Goal: Information Seeking & Learning: Learn about a topic

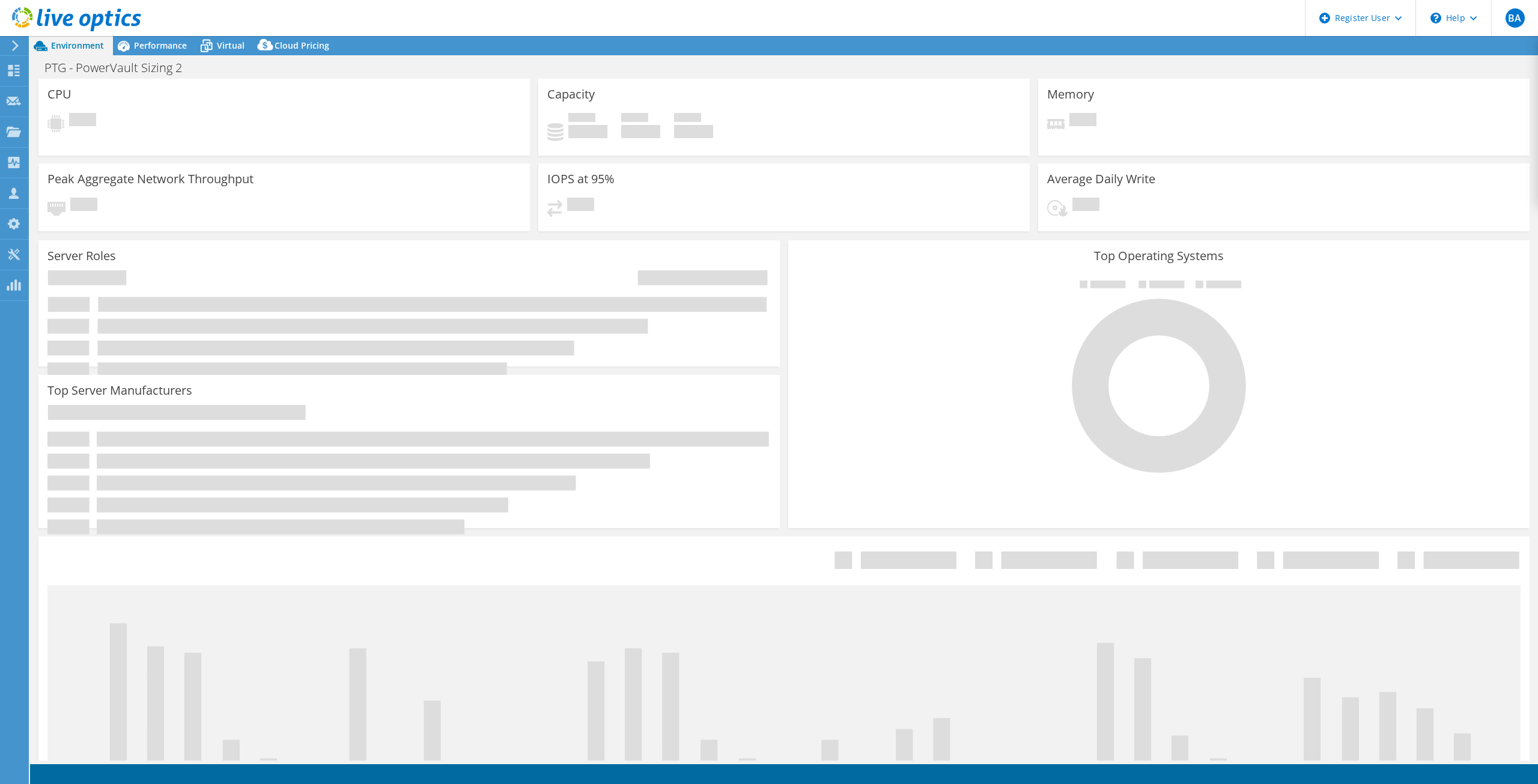
select select "USD"
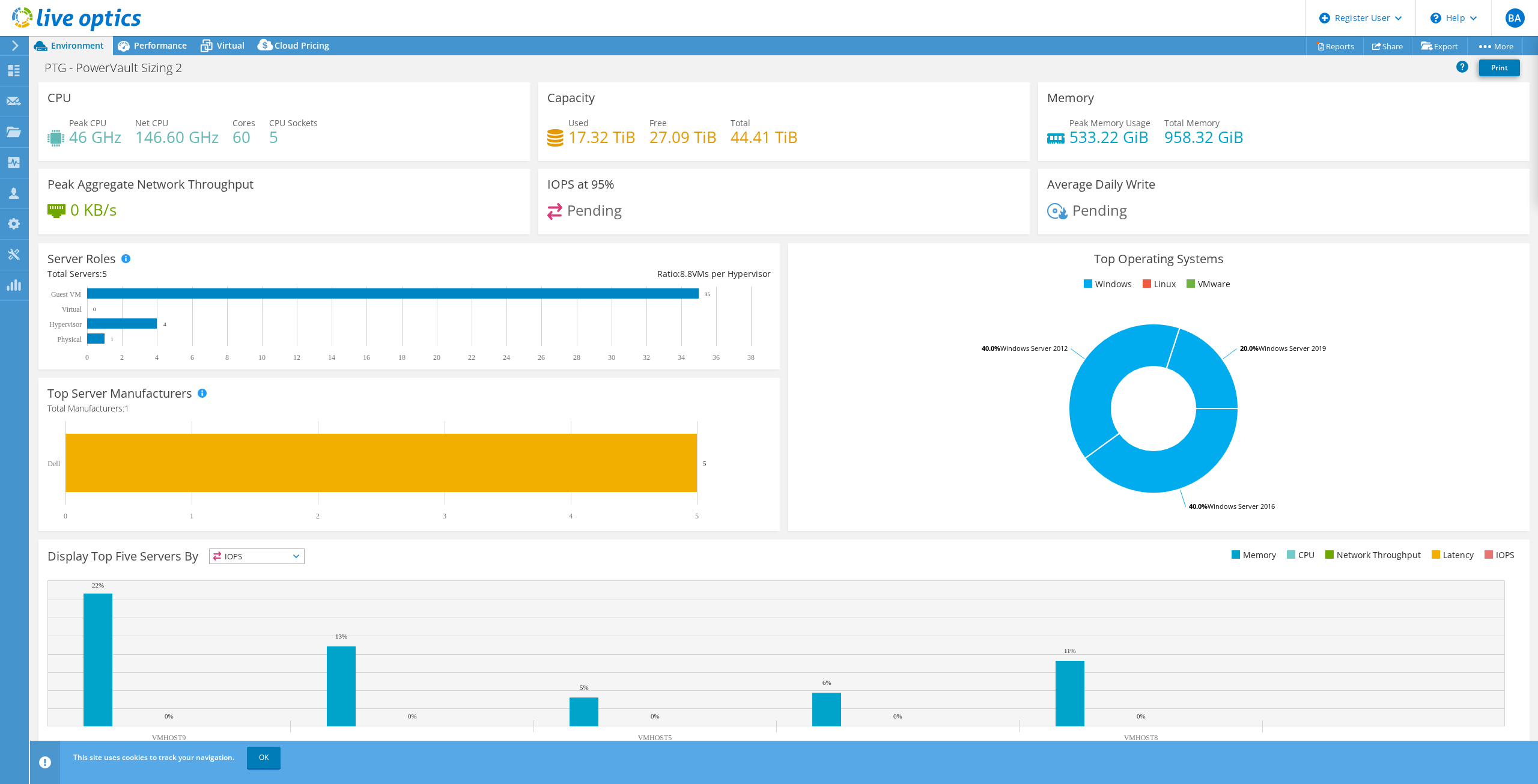
click at [344, 74] on div "PTG - PowerVault Sizing 2 Print" at bounding box center [784, 68] width 1509 height 22
click at [149, 41] on span "Performance" at bounding box center [160, 45] width 53 height 11
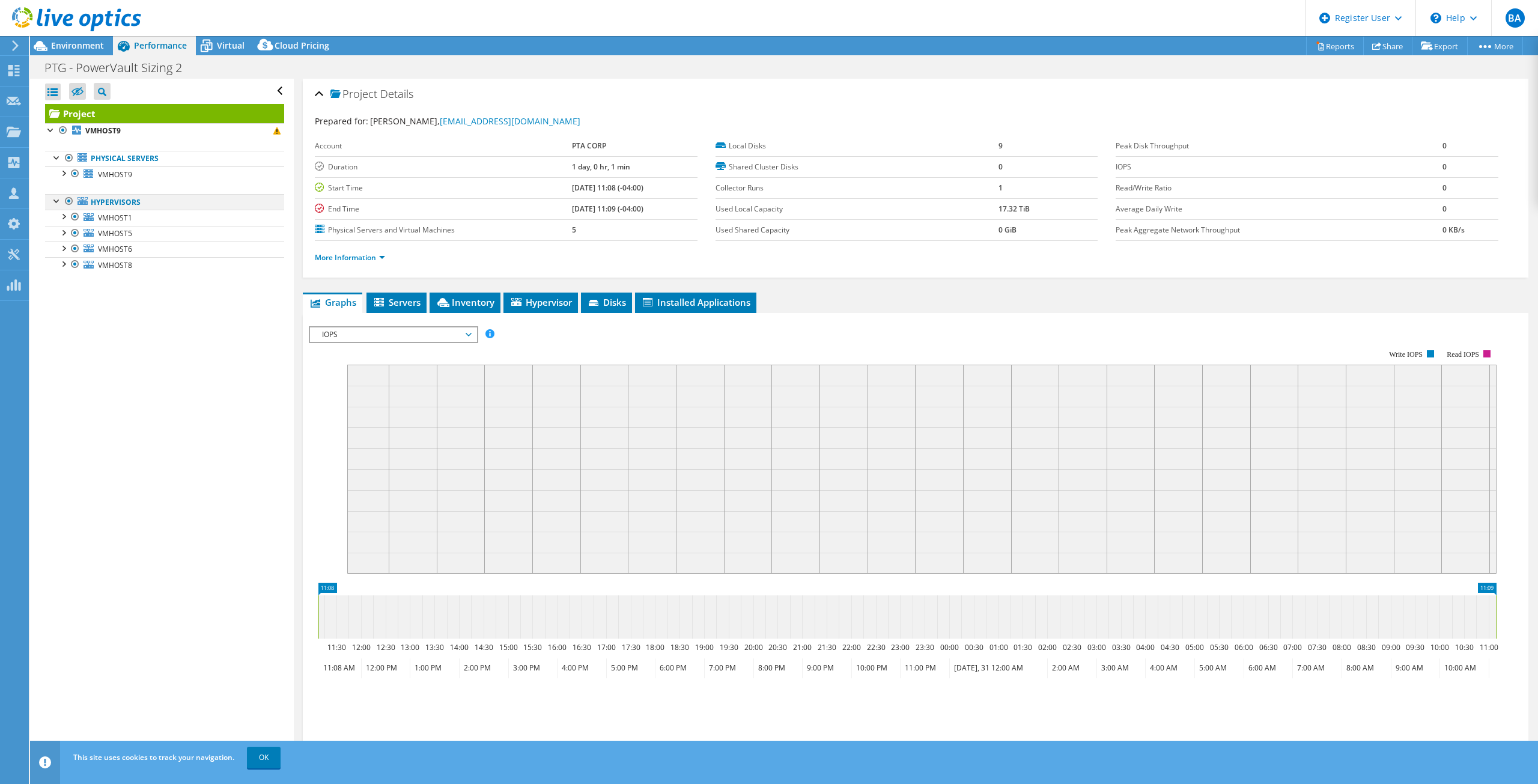
click at [68, 204] on div at bounding box center [69, 202] width 12 height 15
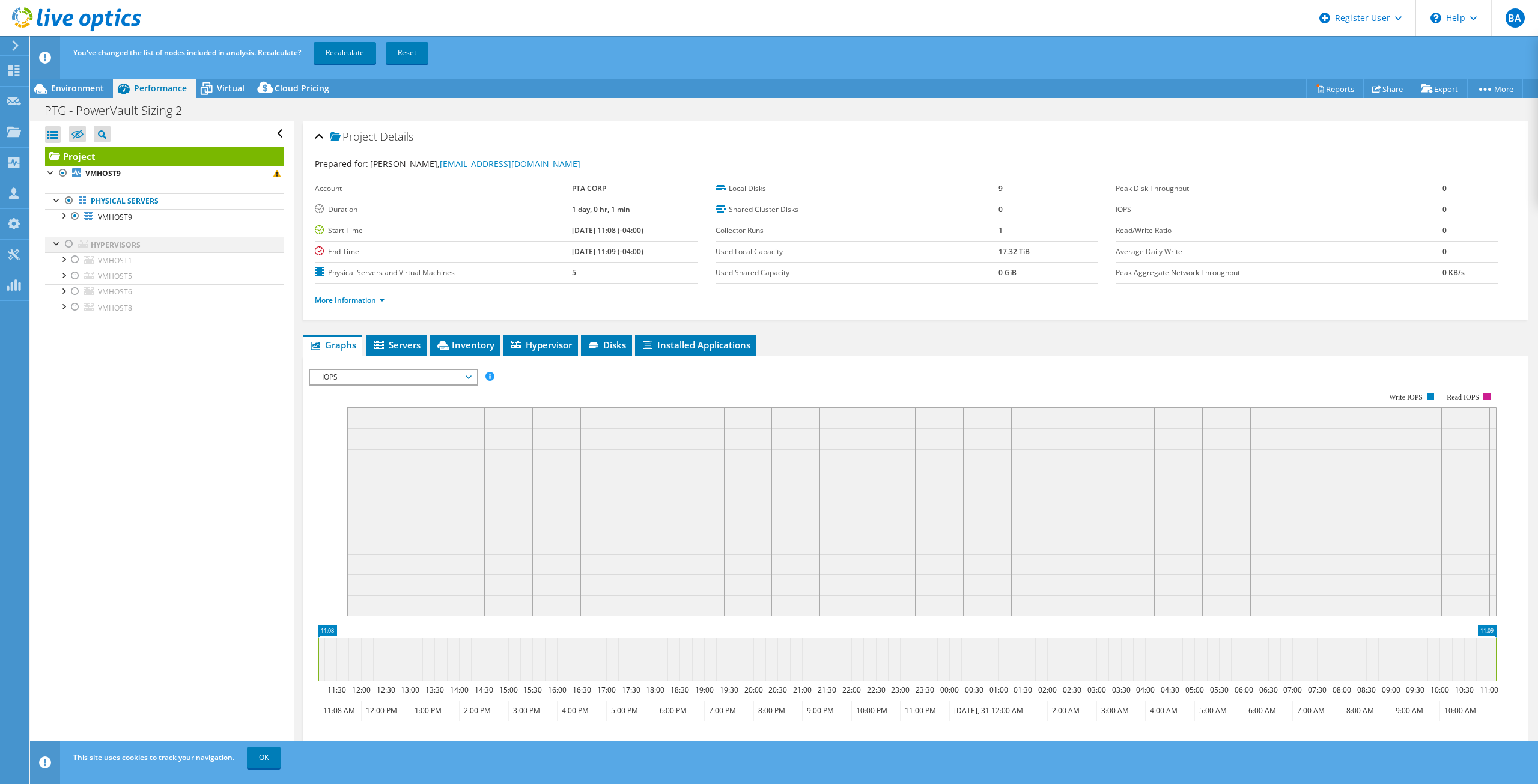
click at [66, 242] on div at bounding box center [69, 244] width 12 height 15
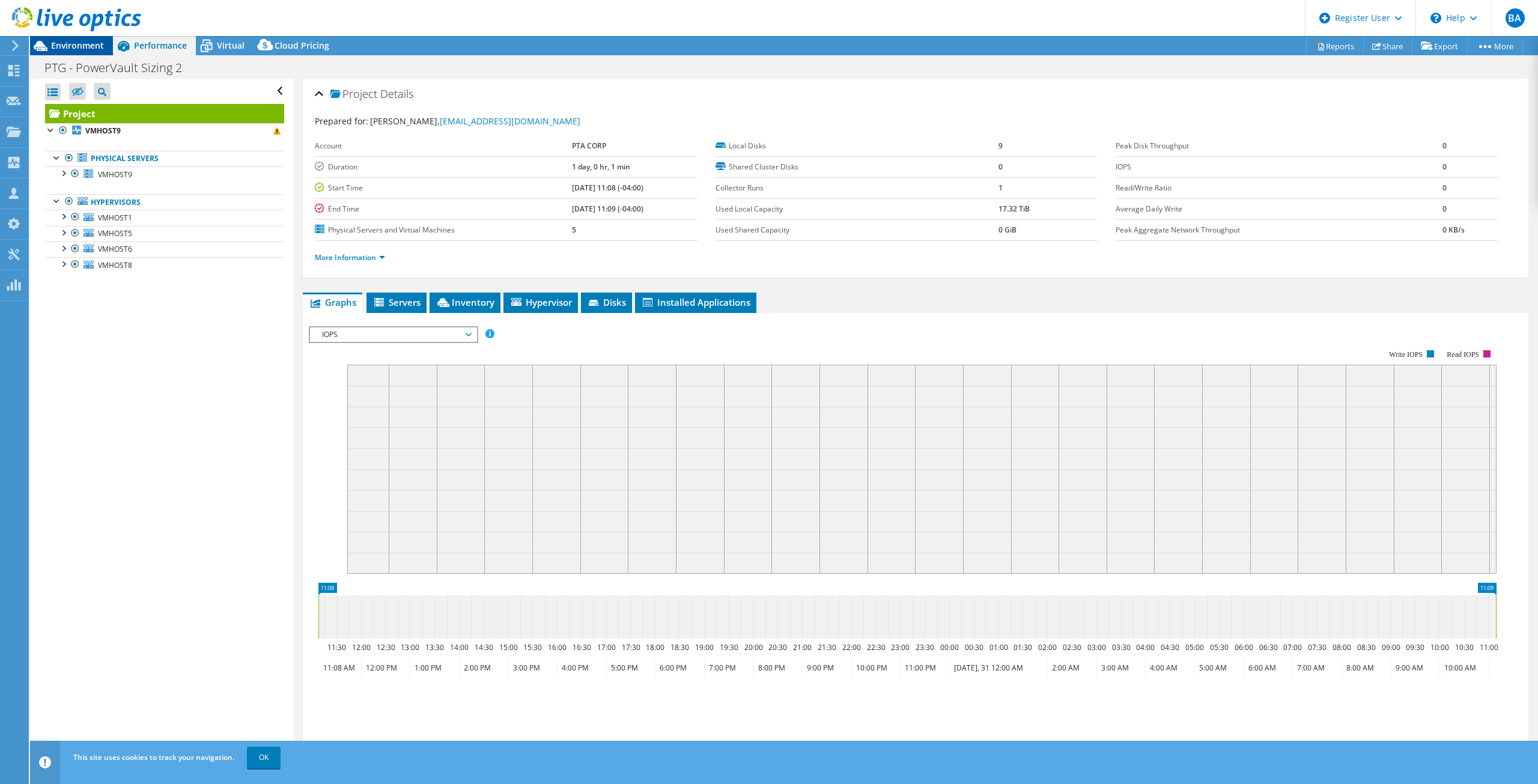
click at [88, 46] on span "Environment" at bounding box center [78, 45] width 53 height 11
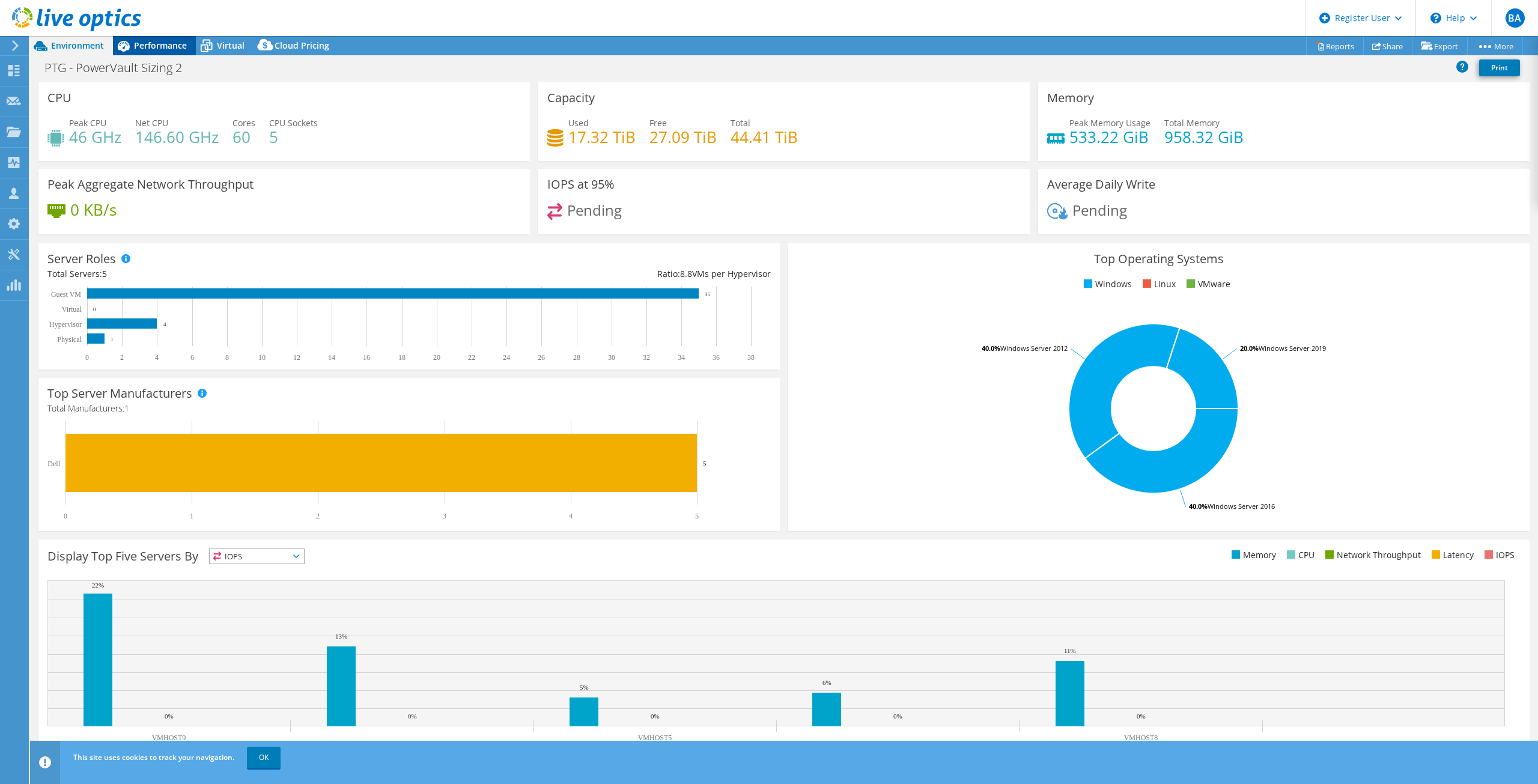
click at [140, 43] on span "Performance" at bounding box center [160, 45] width 53 height 11
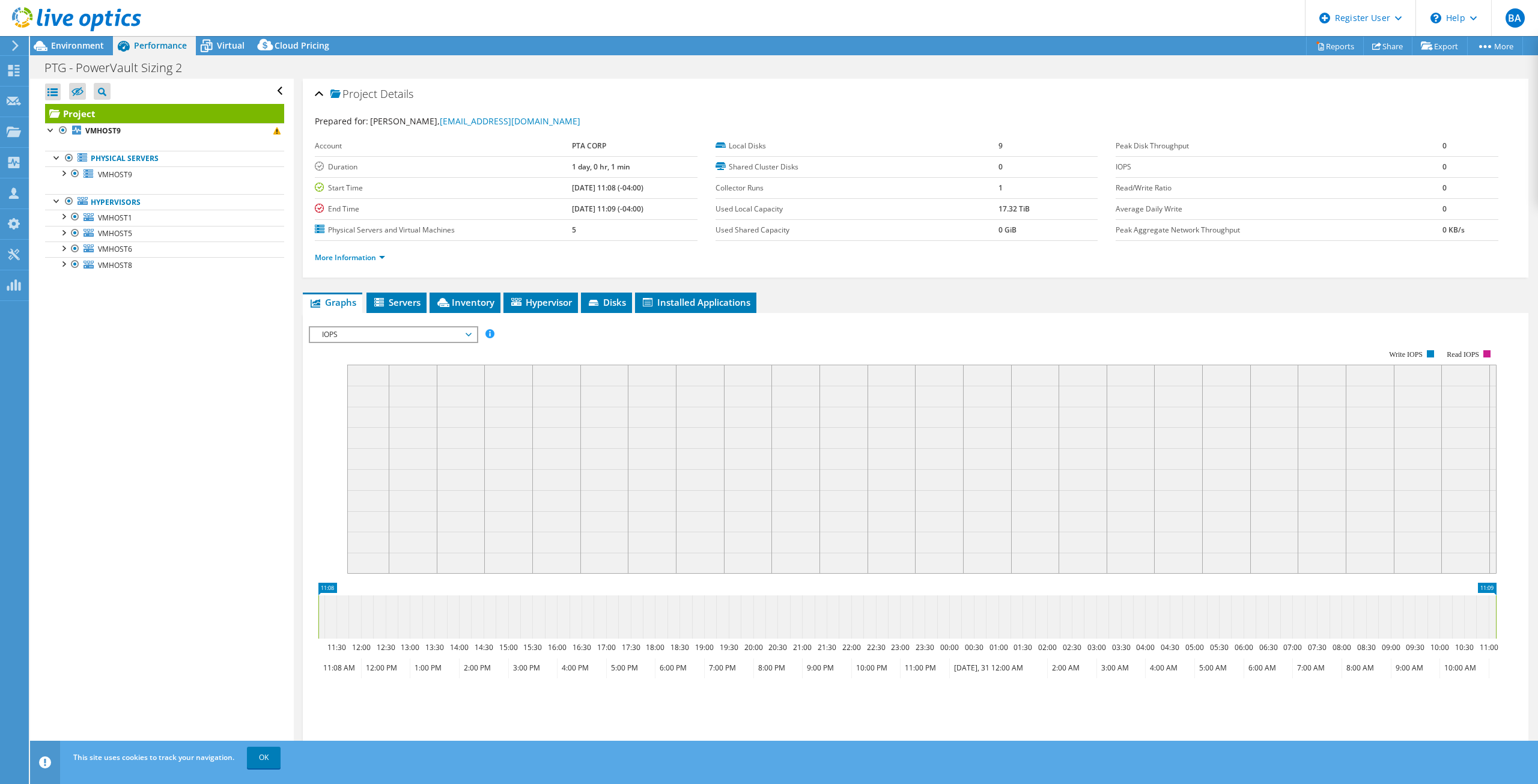
click at [81, 39] on div at bounding box center [71, 20] width 141 height 40
click at [388, 341] on span "IOPS" at bounding box center [393, 335] width 154 height 15
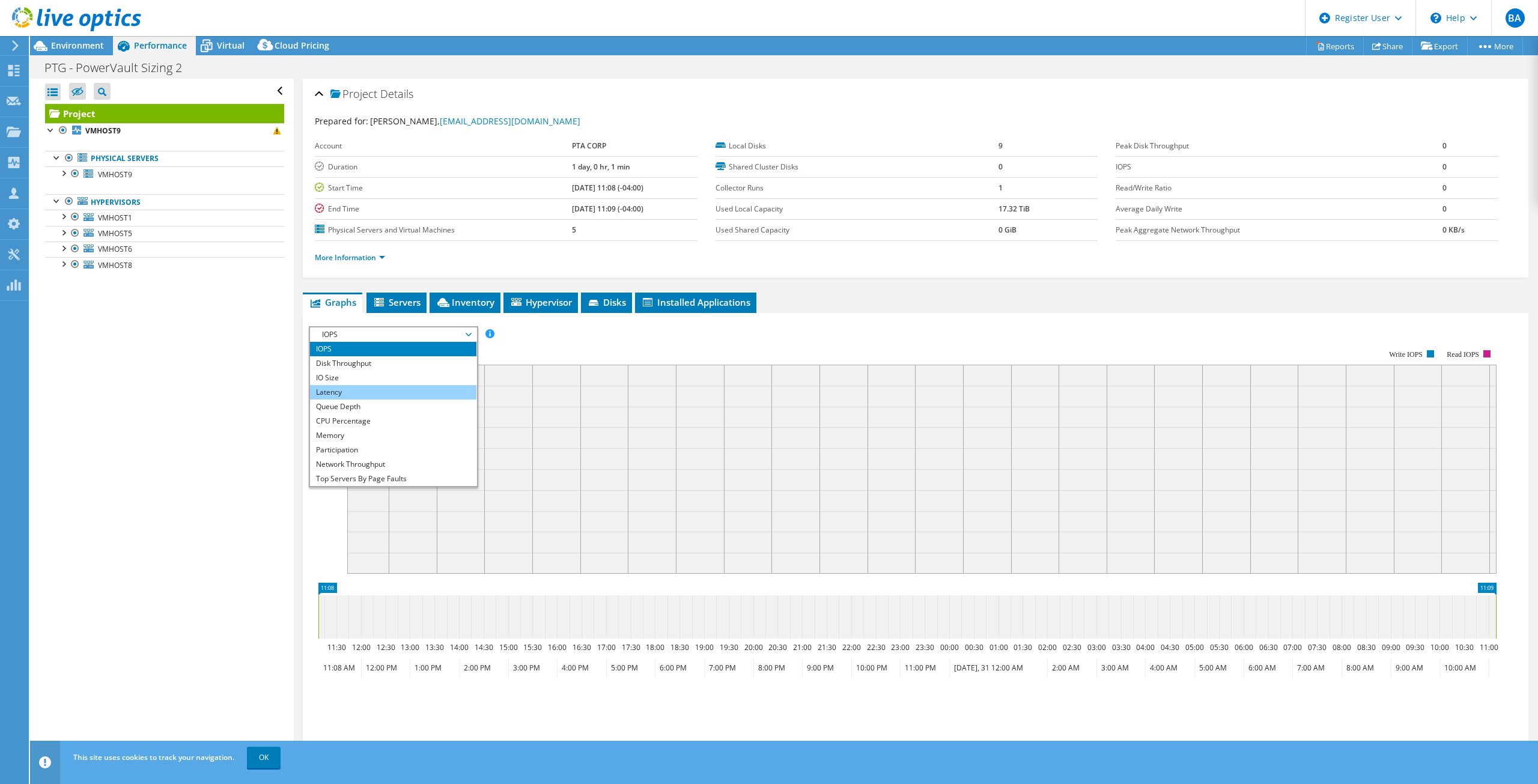
click at [381, 396] on li "Latency" at bounding box center [393, 392] width 167 height 15
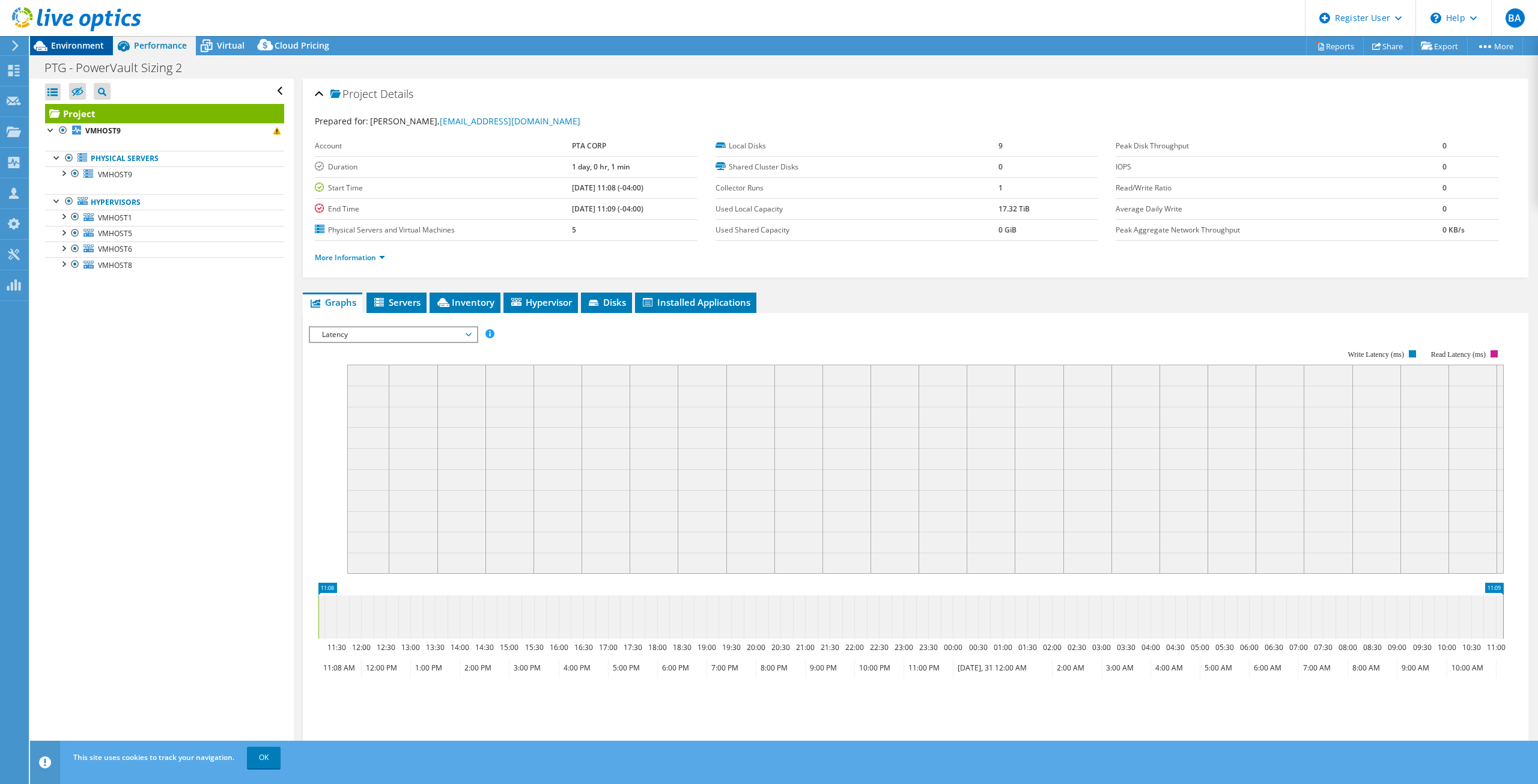
click at [84, 51] on div "Environment" at bounding box center [72, 45] width 83 height 19
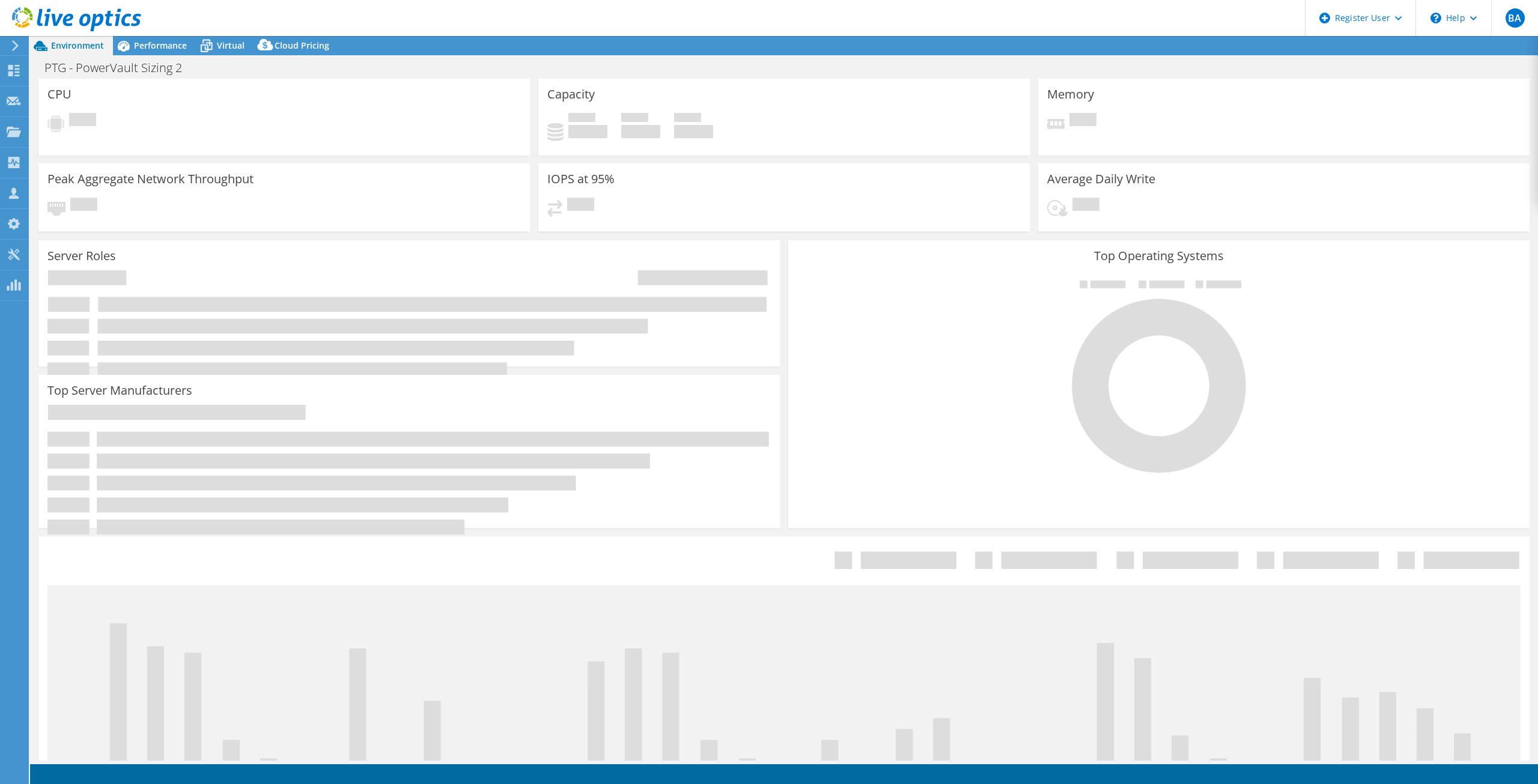
select select "USD"
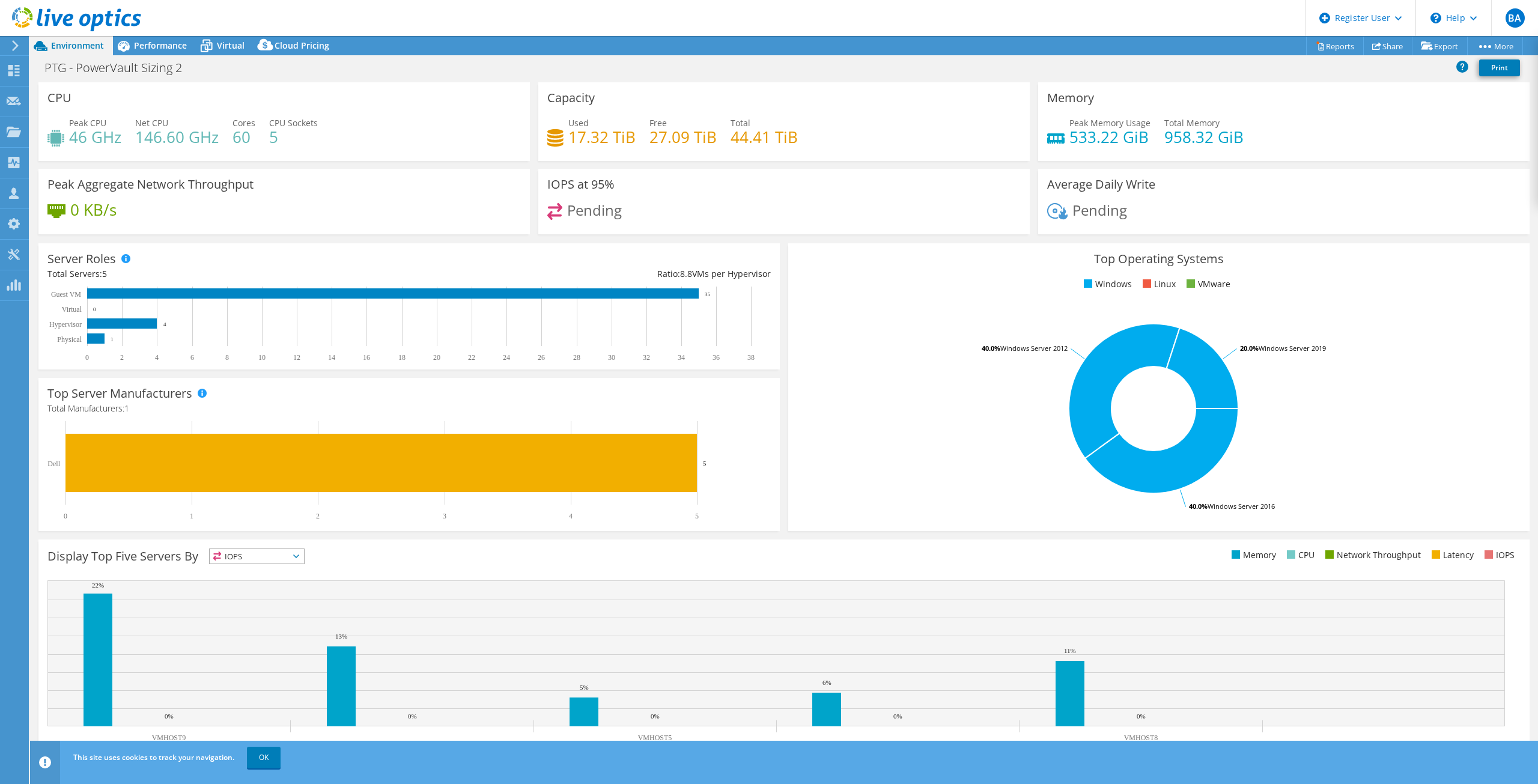
scroll to position [18, 0]
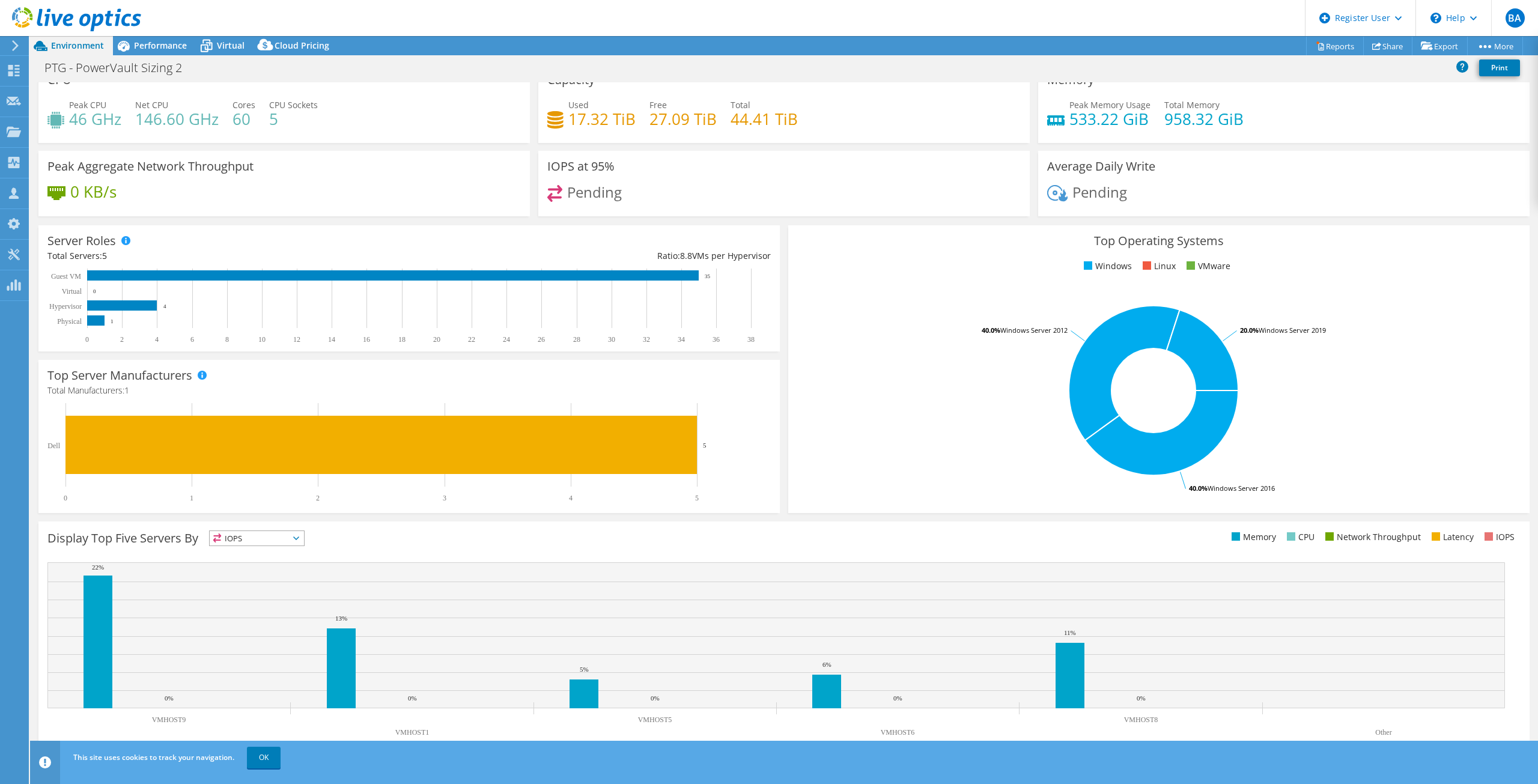
click at [301, 536] on span "IOPS" at bounding box center [257, 538] width 94 height 15
click at [287, 568] on li "Memory" at bounding box center [257, 570] width 94 height 17
click at [289, 541] on span "Memory" at bounding box center [249, 538] width 79 height 15
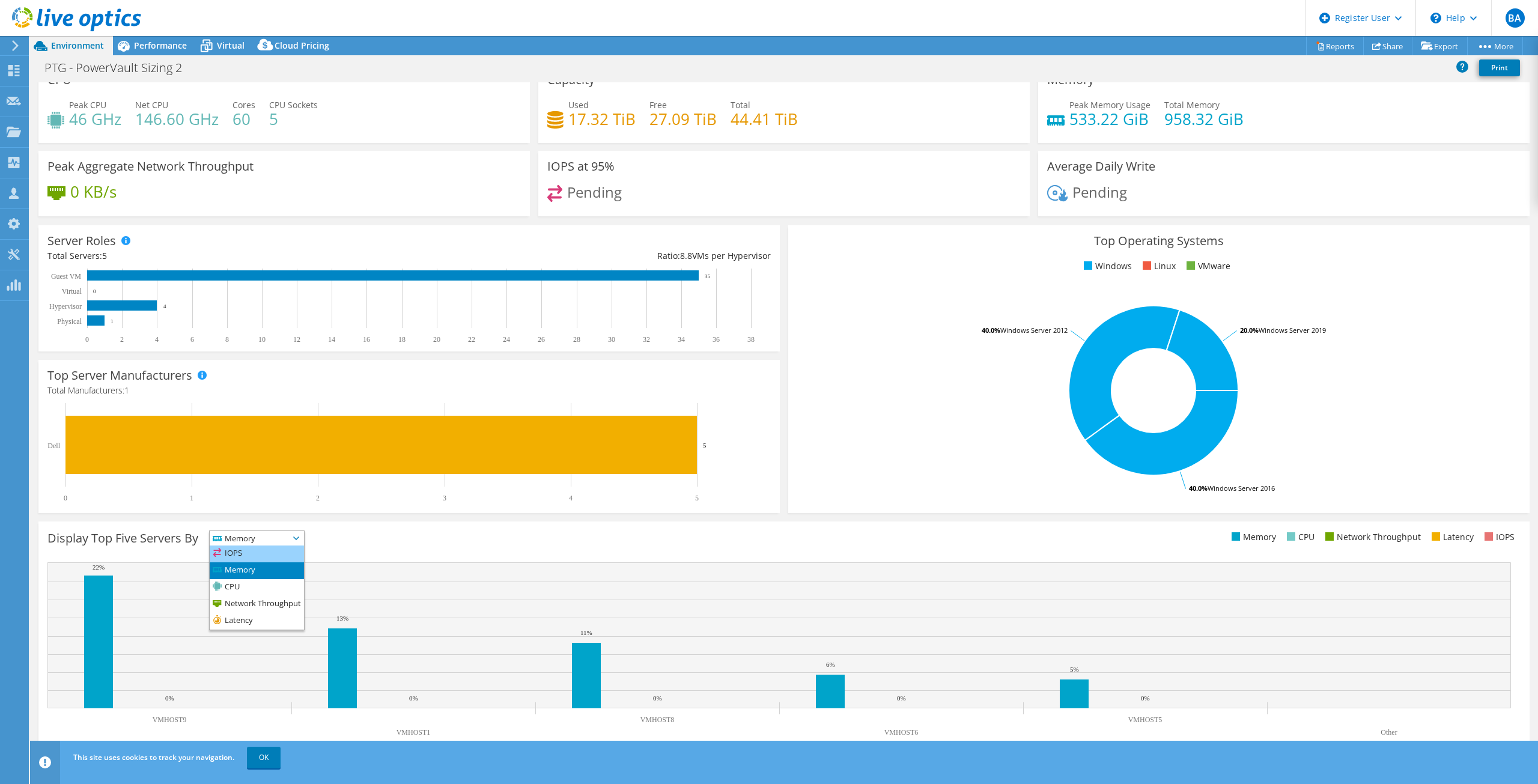
click at [288, 555] on li "IOPS" at bounding box center [257, 554] width 94 height 17
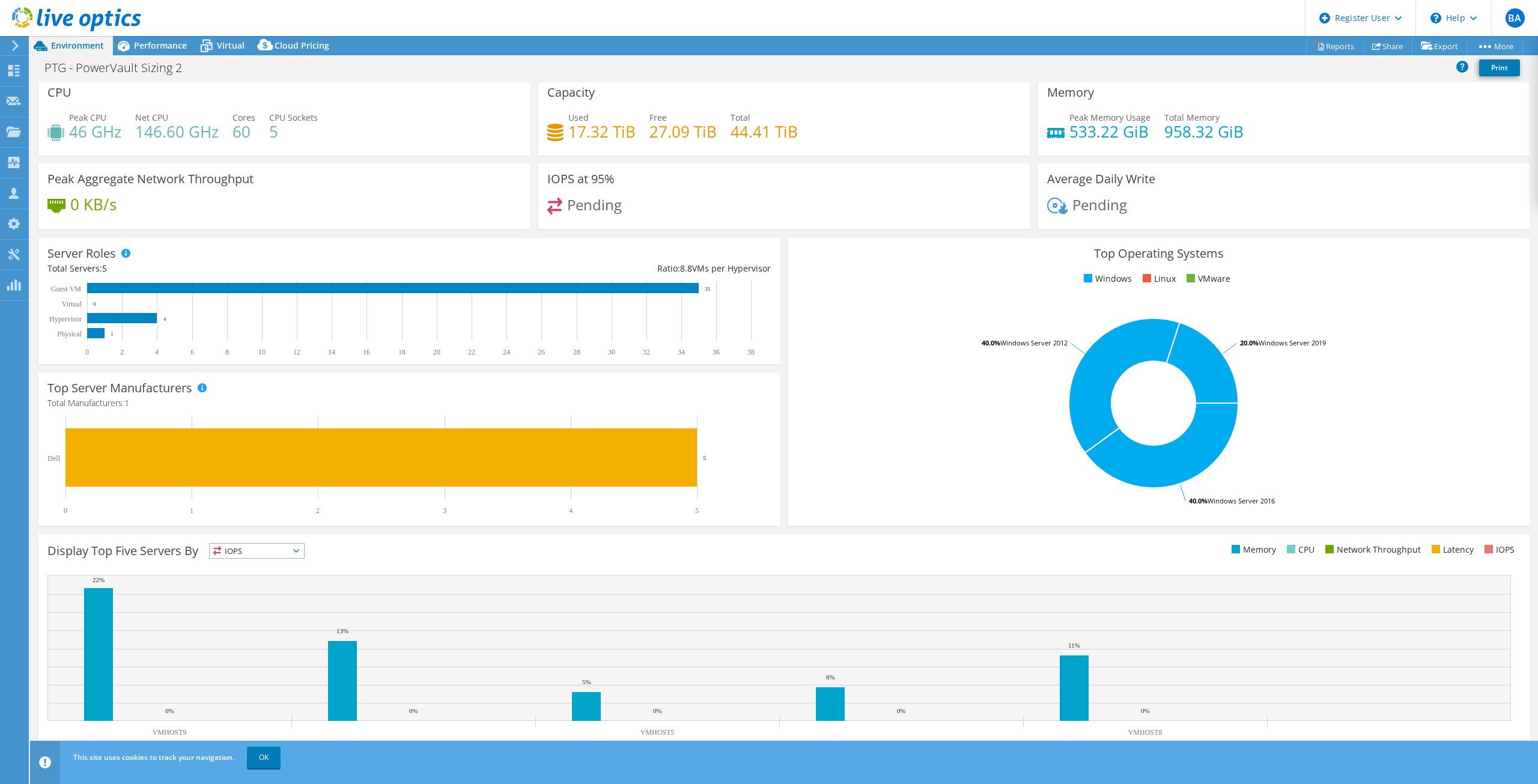
scroll to position [0, 0]
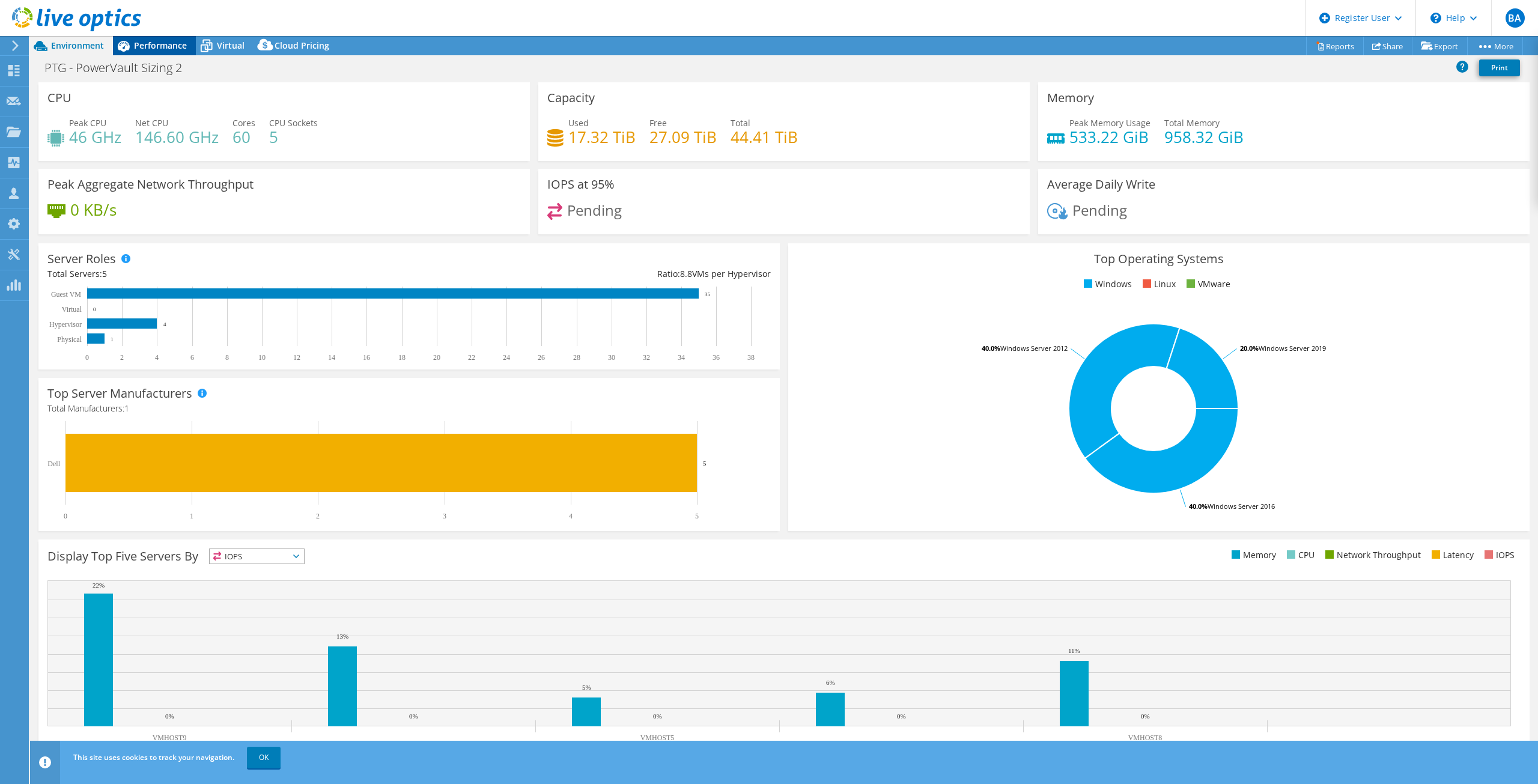
click at [159, 43] on span "Performance" at bounding box center [160, 45] width 53 height 11
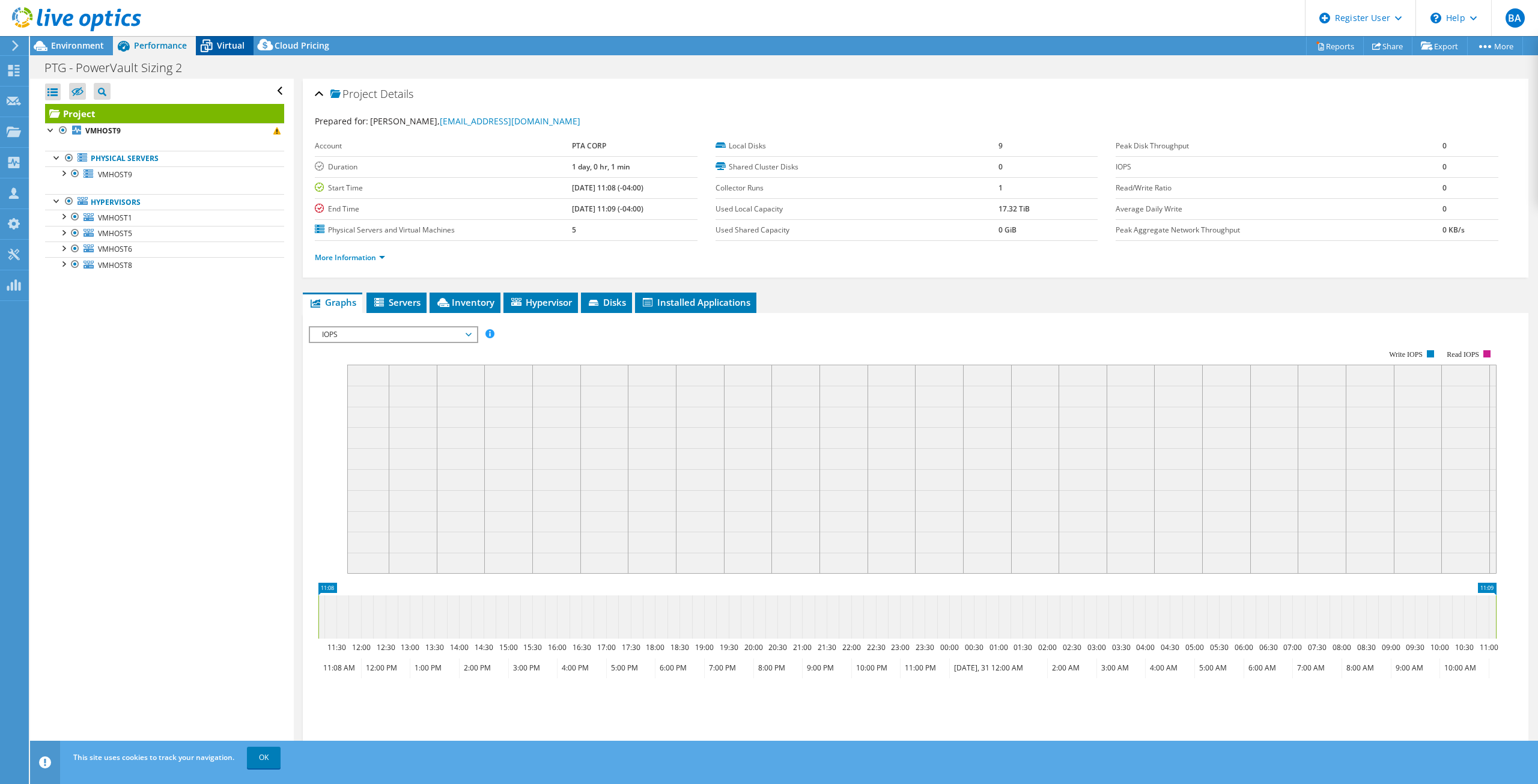
click at [203, 40] on icon at bounding box center [206, 41] width 8 height 5
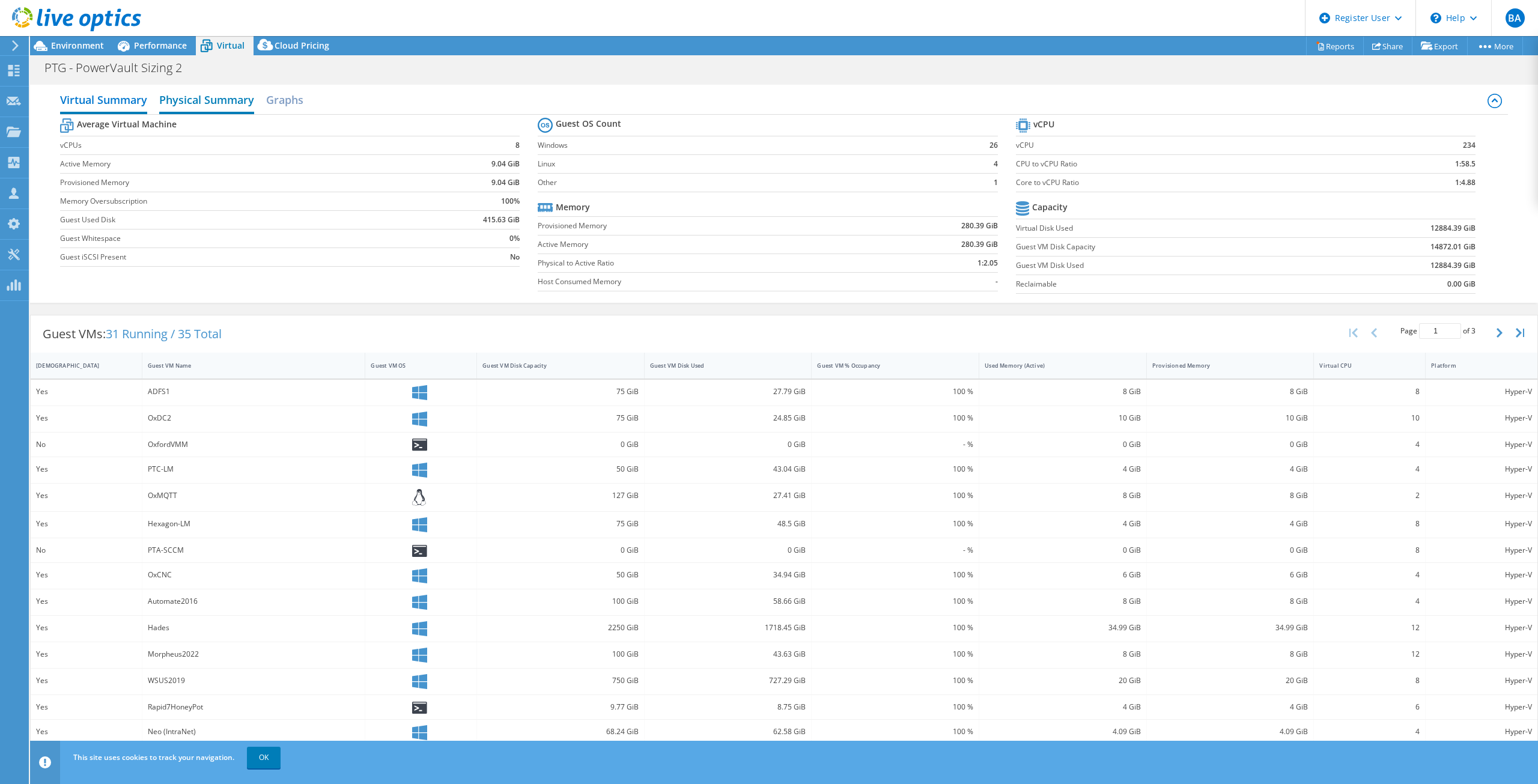
click at [231, 105] on h2 "Physical Summary" at bounding box center [207, 101] width 95 height 27
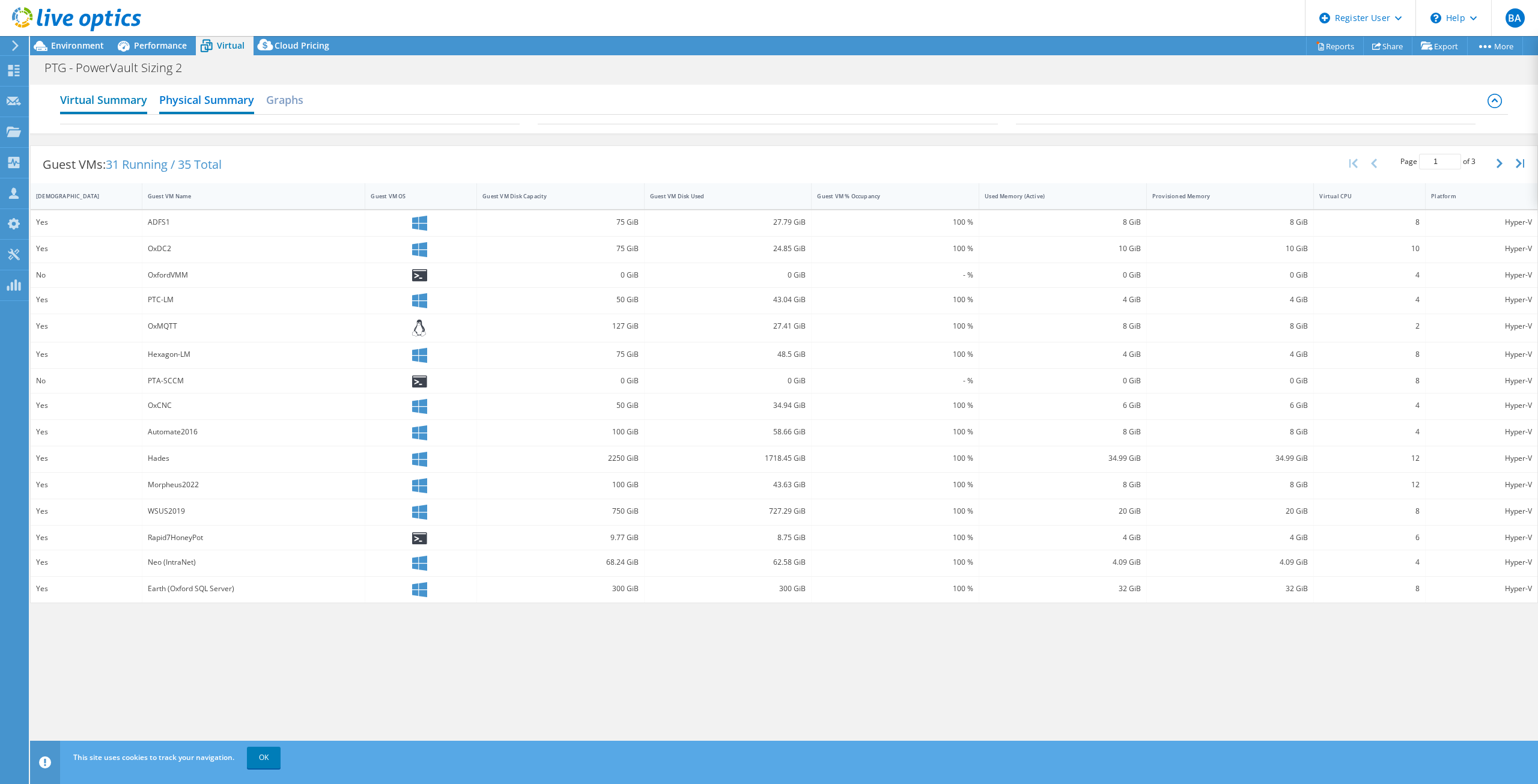
click at [127, 102] on h2 "Virtual Summary" at bounding box center [104, 101] width 87 height 27
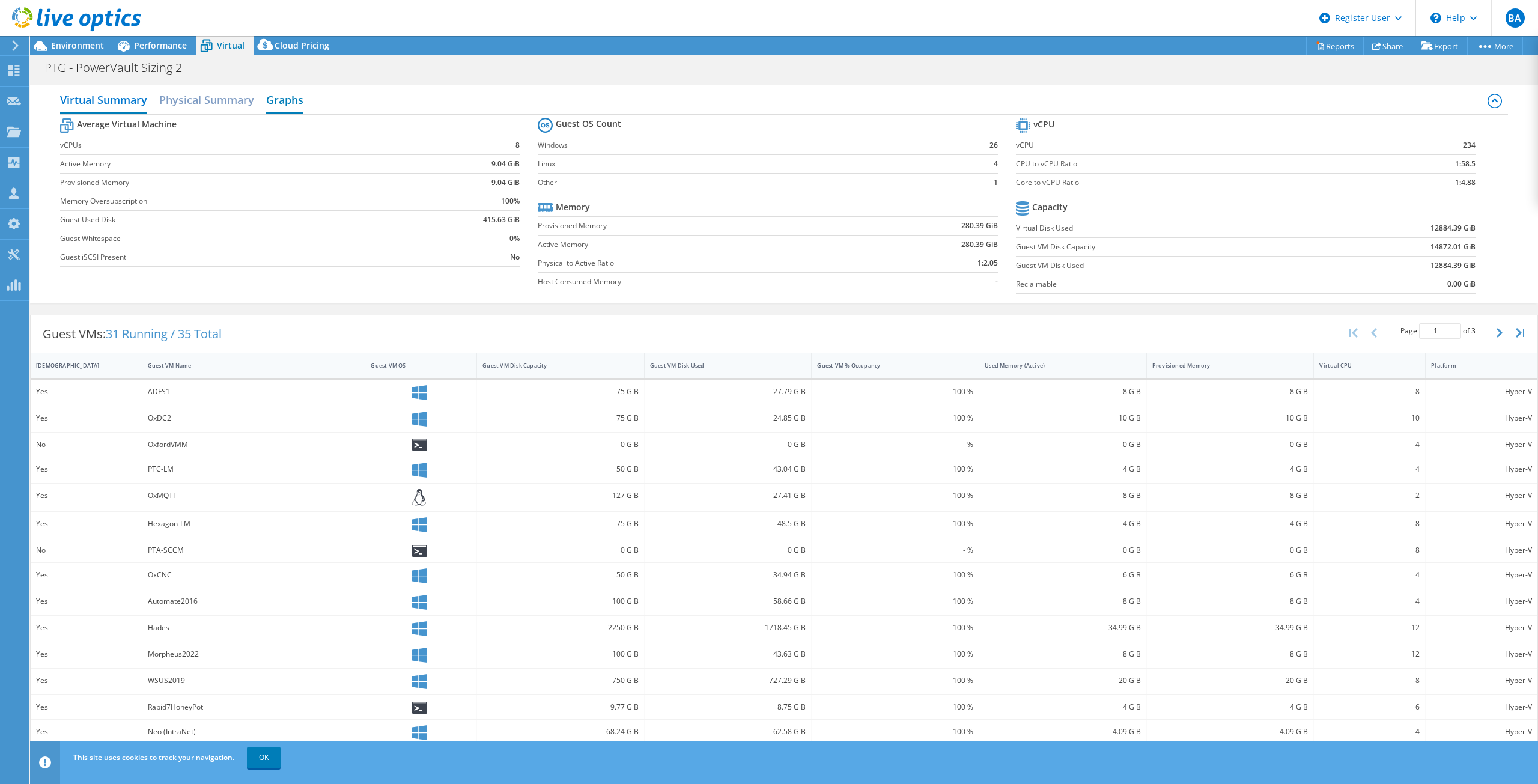
click at [272, 96] on h2 "Graphs" at bounding box center [284, 101] width 38 height 27
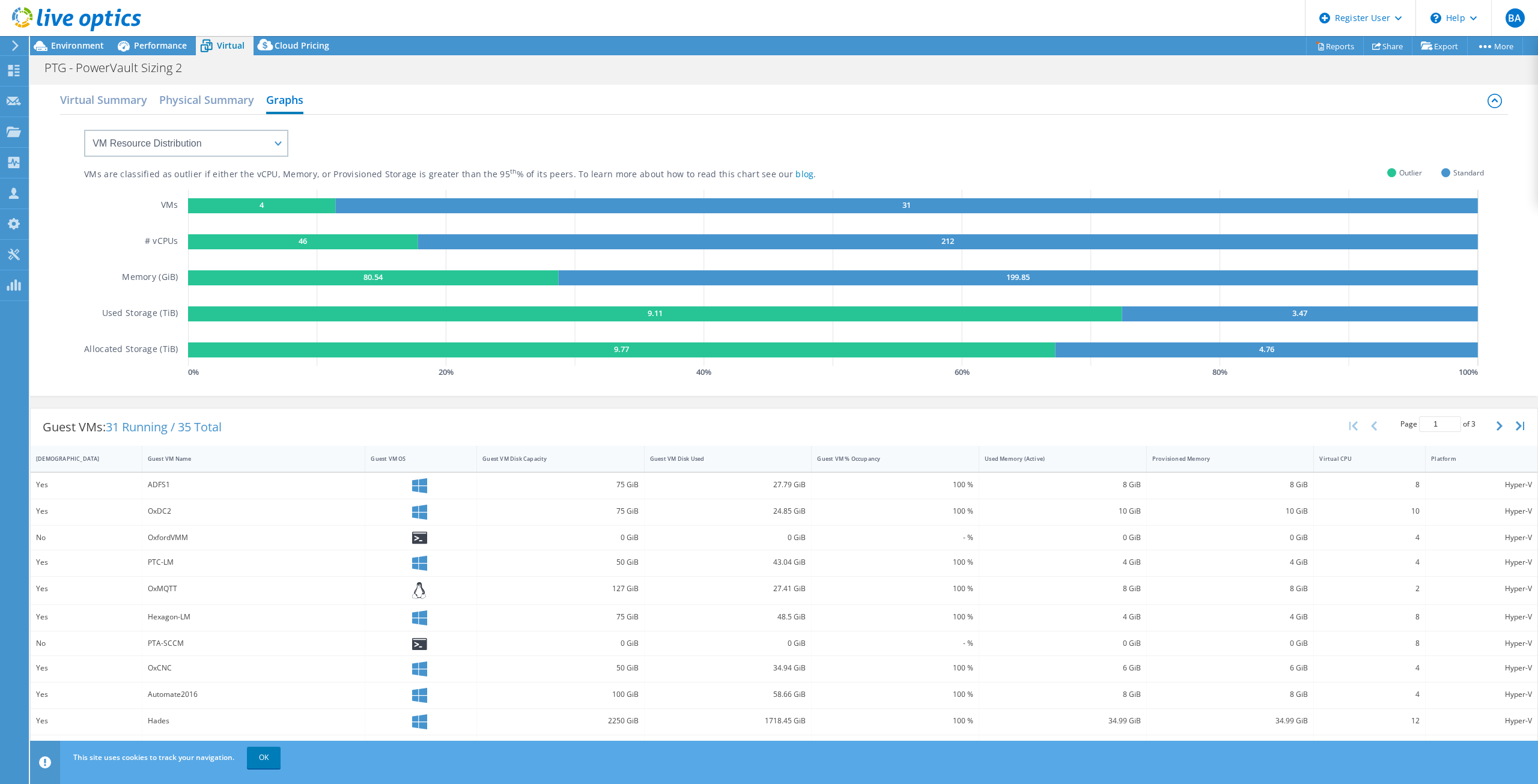
drag, startPoint x: 126, startPoint y: 105, endPoint x: 214, endPoint y: 63, distance: 97.5
click at [127, 105] on h2 "Virtual Summary" at bounding box center [104, 100] width 87 height 24
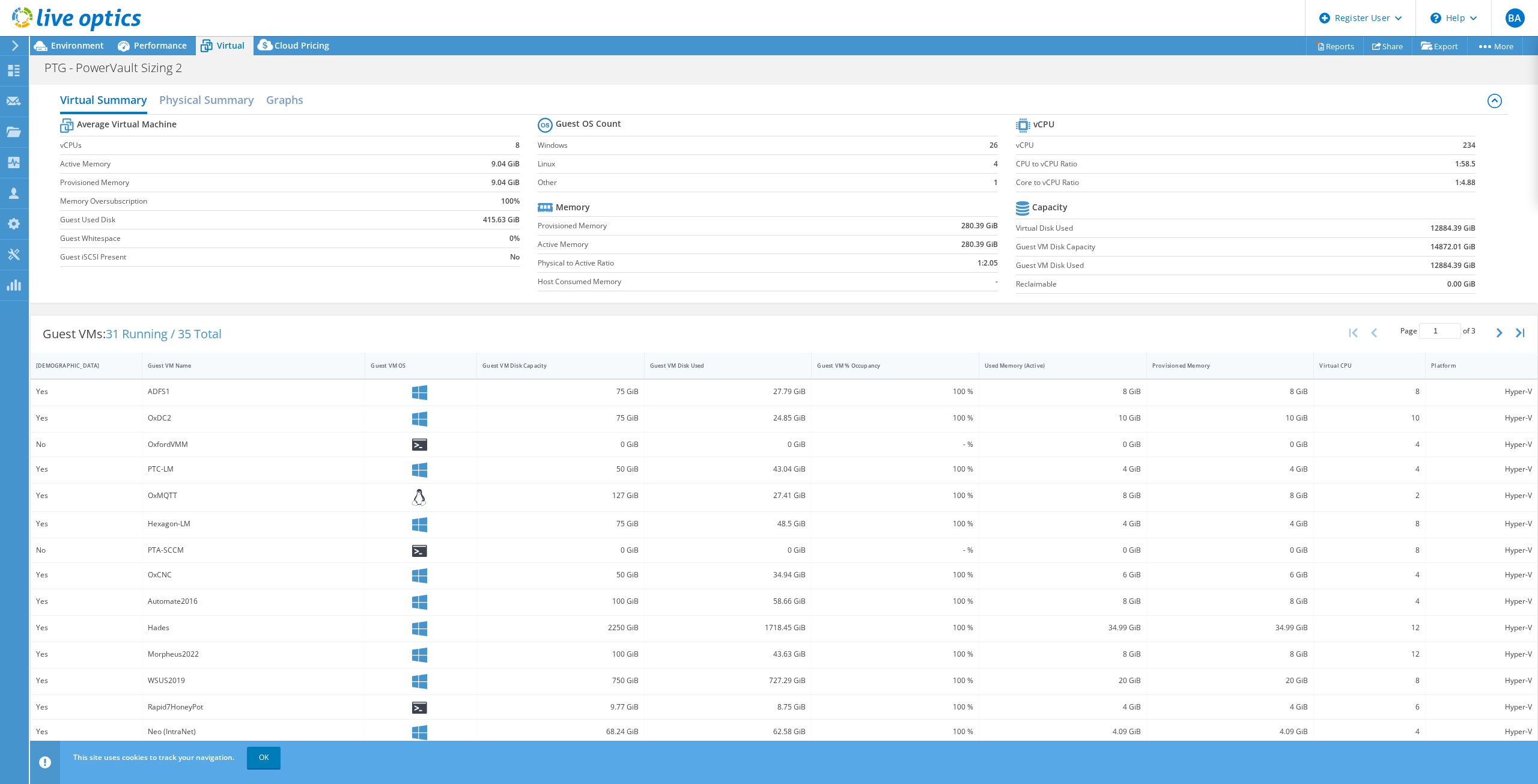
click at [360, 66] on div "PTG - PowerVault Sizing 2 Print" at bounding box center [784, 68] width 1509 height 22
click at [79, 43] on span "Environment" at bounding box center [78, 45] width 53 height 11
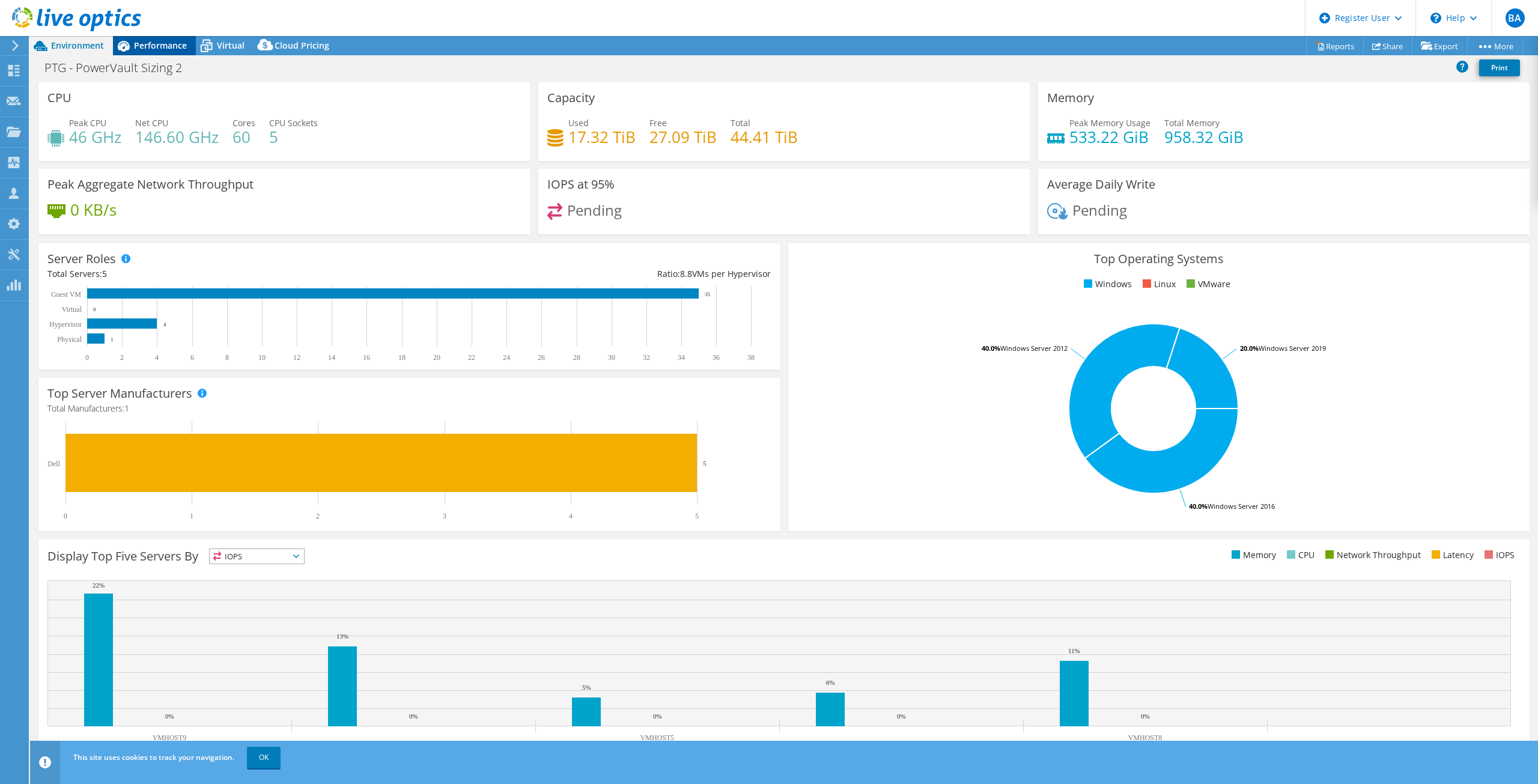
click at [156, 40] on span "Performance" at bounding box center [160, 45] width 53 height 11
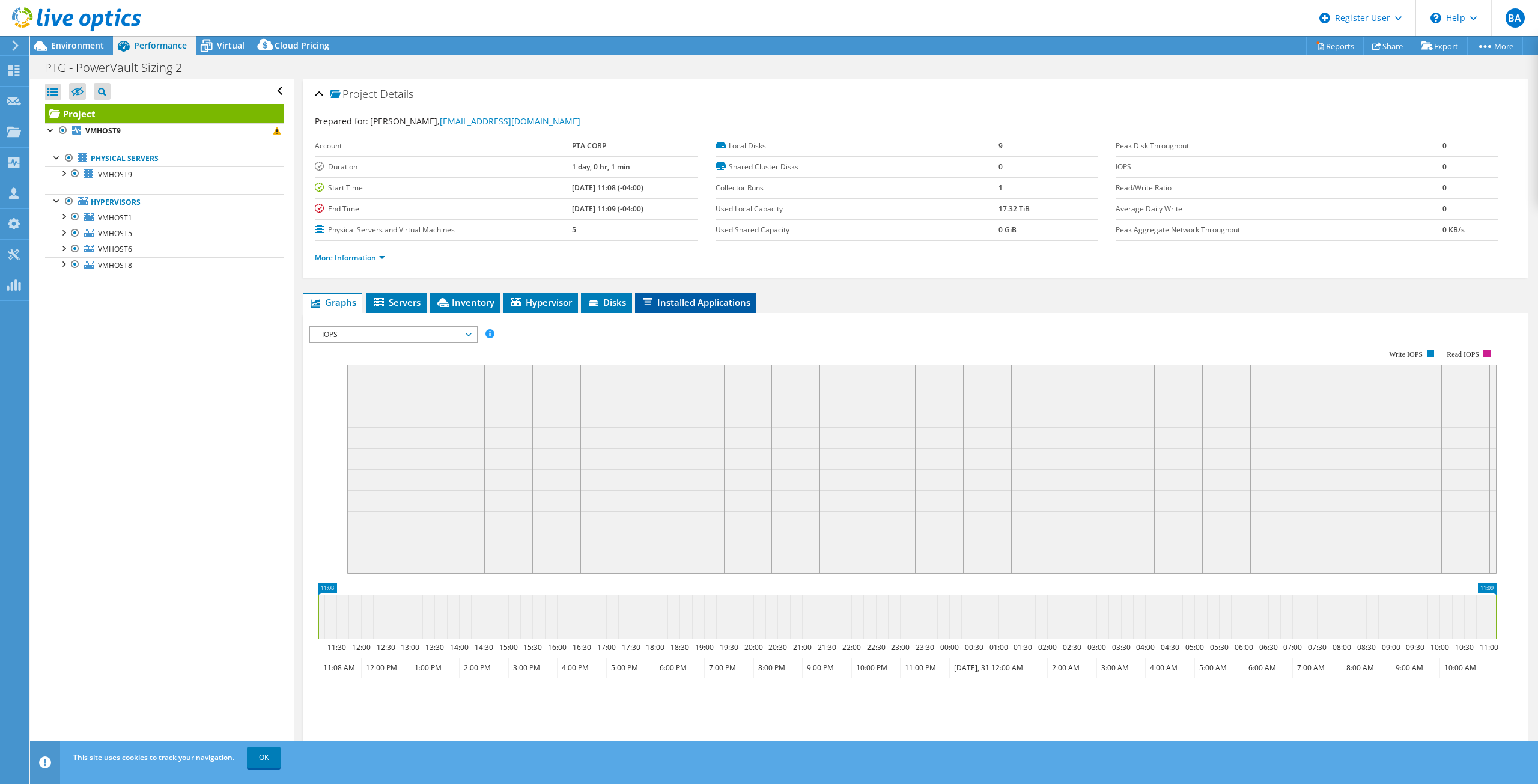
click at [705, 305] on span "Installed Applications" at bounding box center [695, 302] width 109 height 12
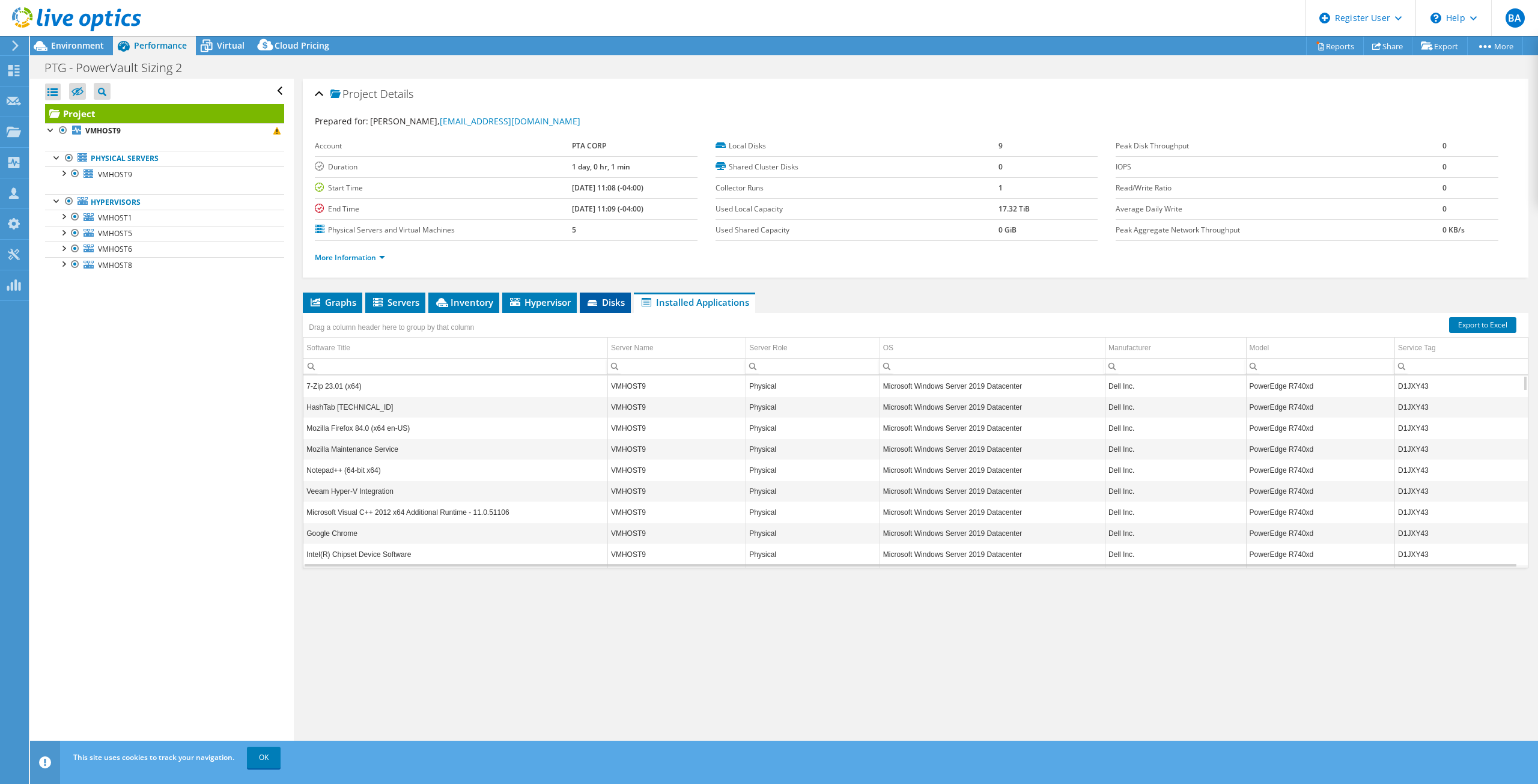
click at [592, 300] on icon at bounding box center [592, 303] width 9 height 6
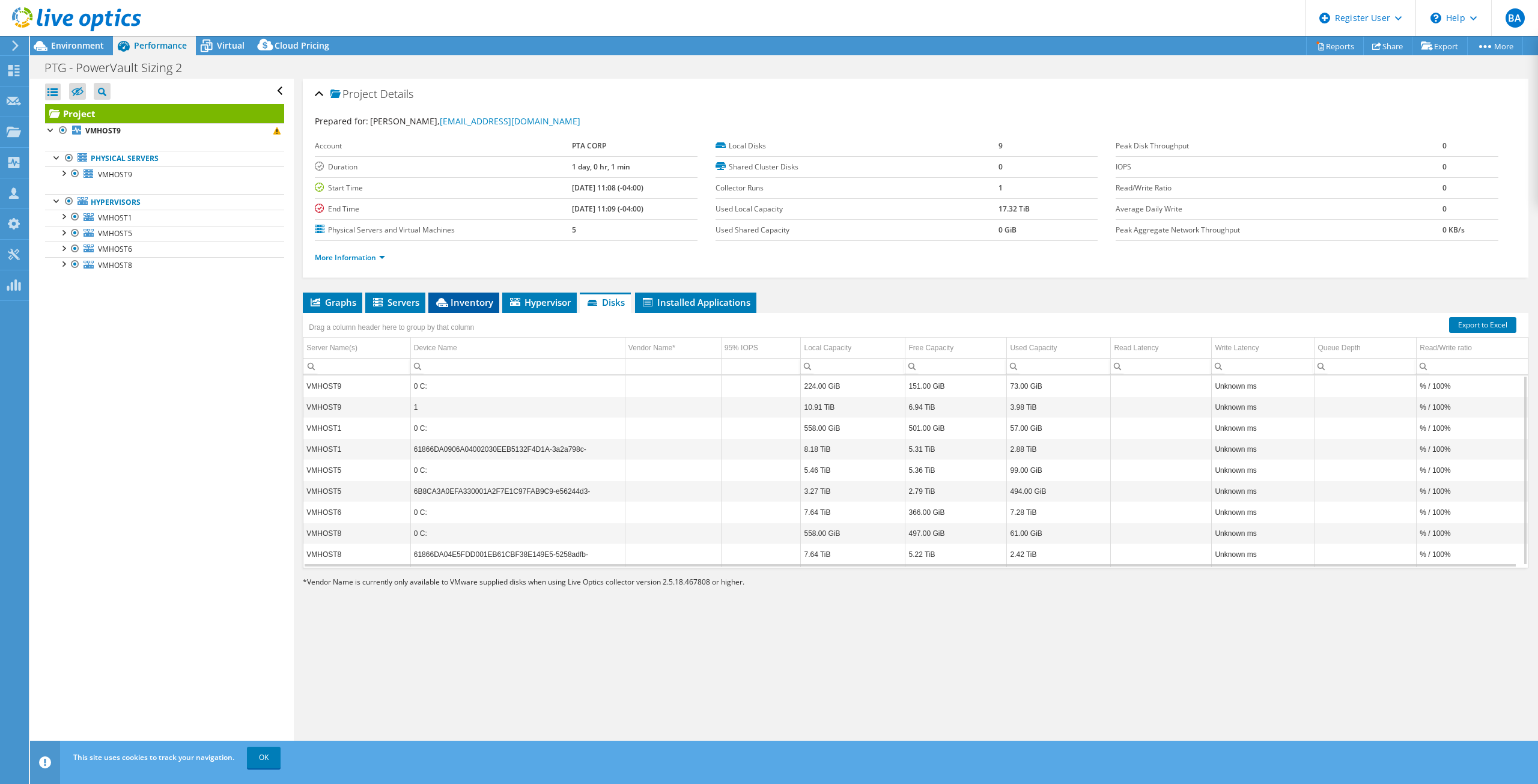
click at [445, 304] on icon at bounding box center [442, 303] width 12 height 9
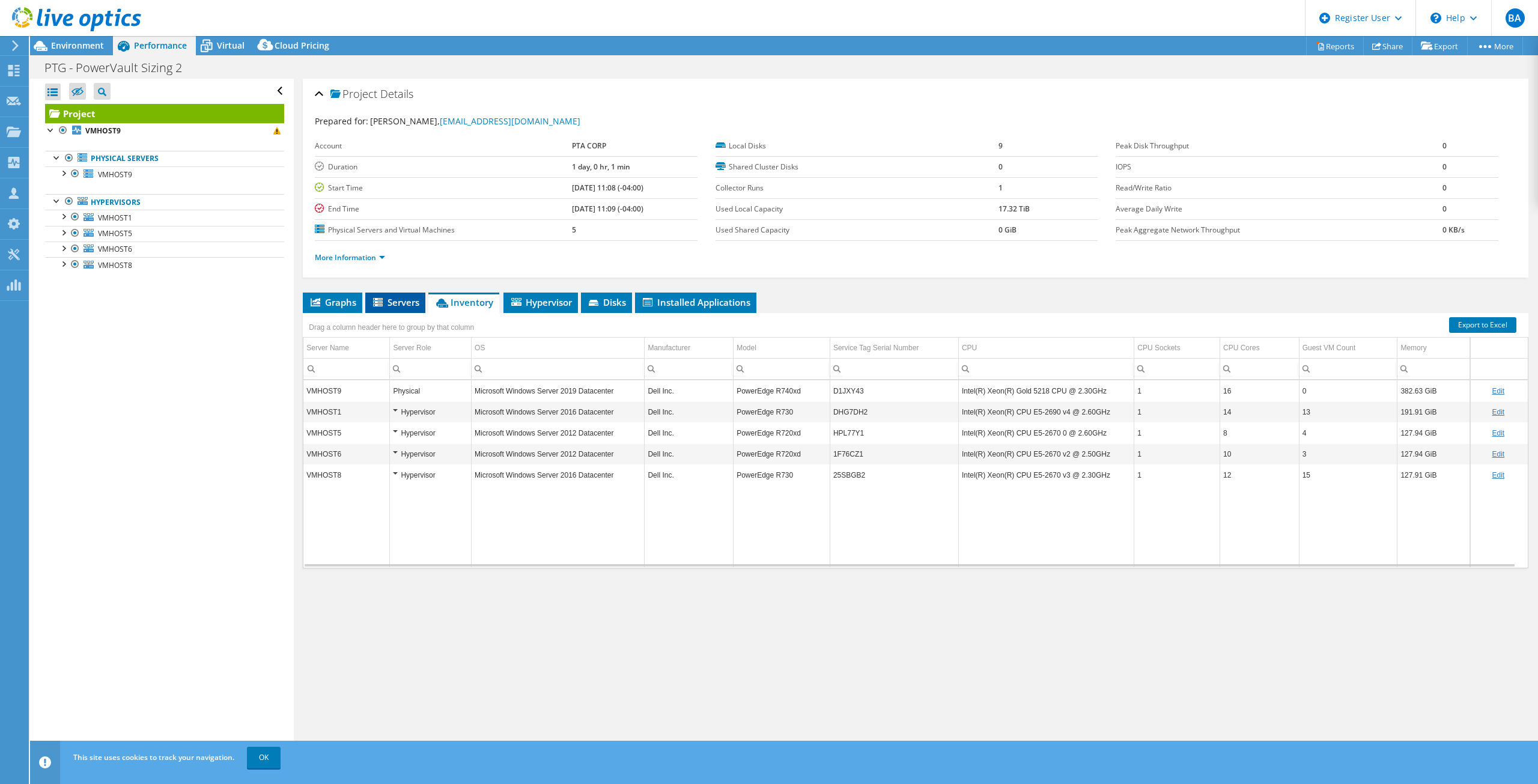
click at [393, 293] on li "Servers" at bounding box center [395, 303] width 61 height 20
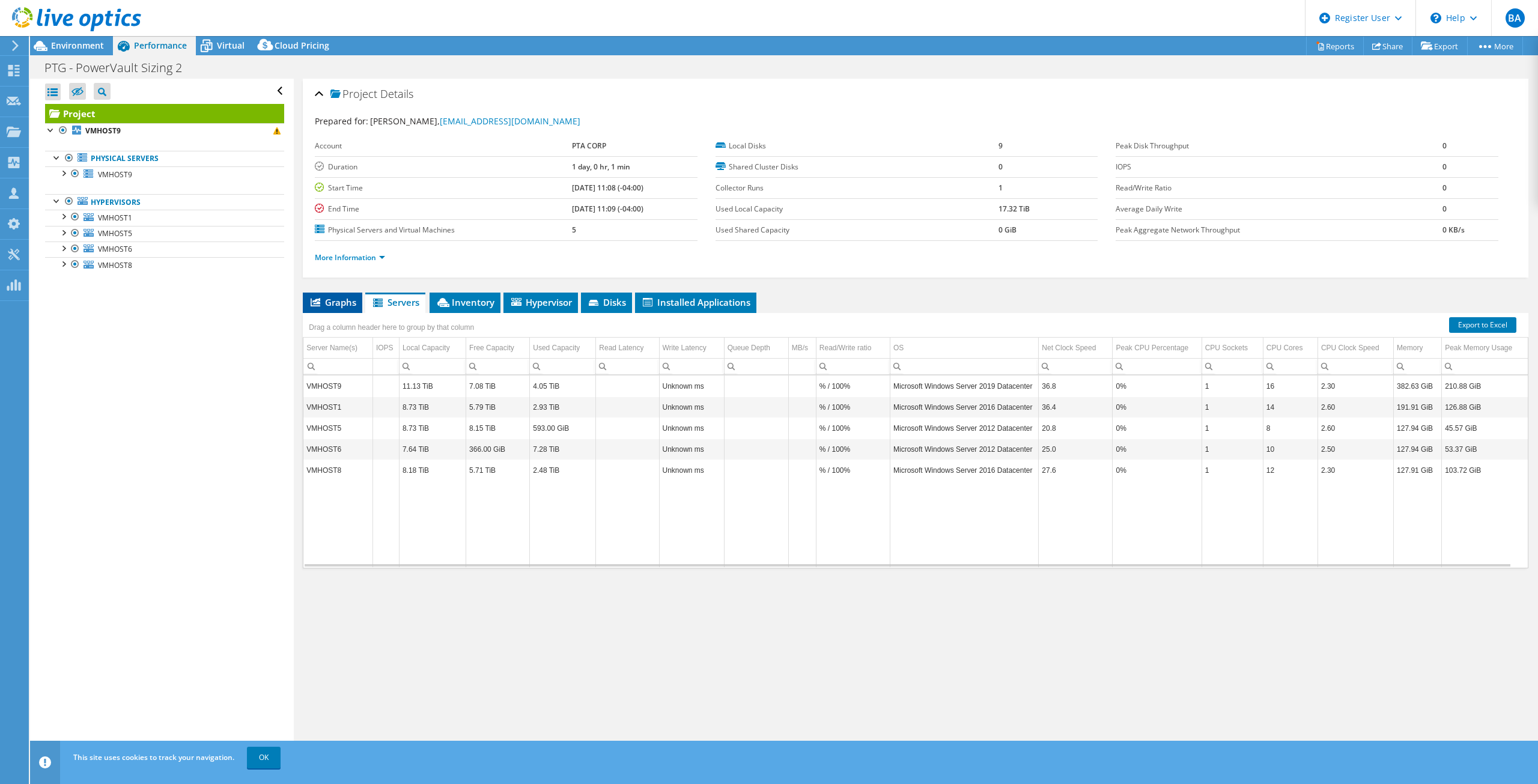
click at [342, 302] on span "Graphs" at bounding box center [333, 302] width 48 height 12
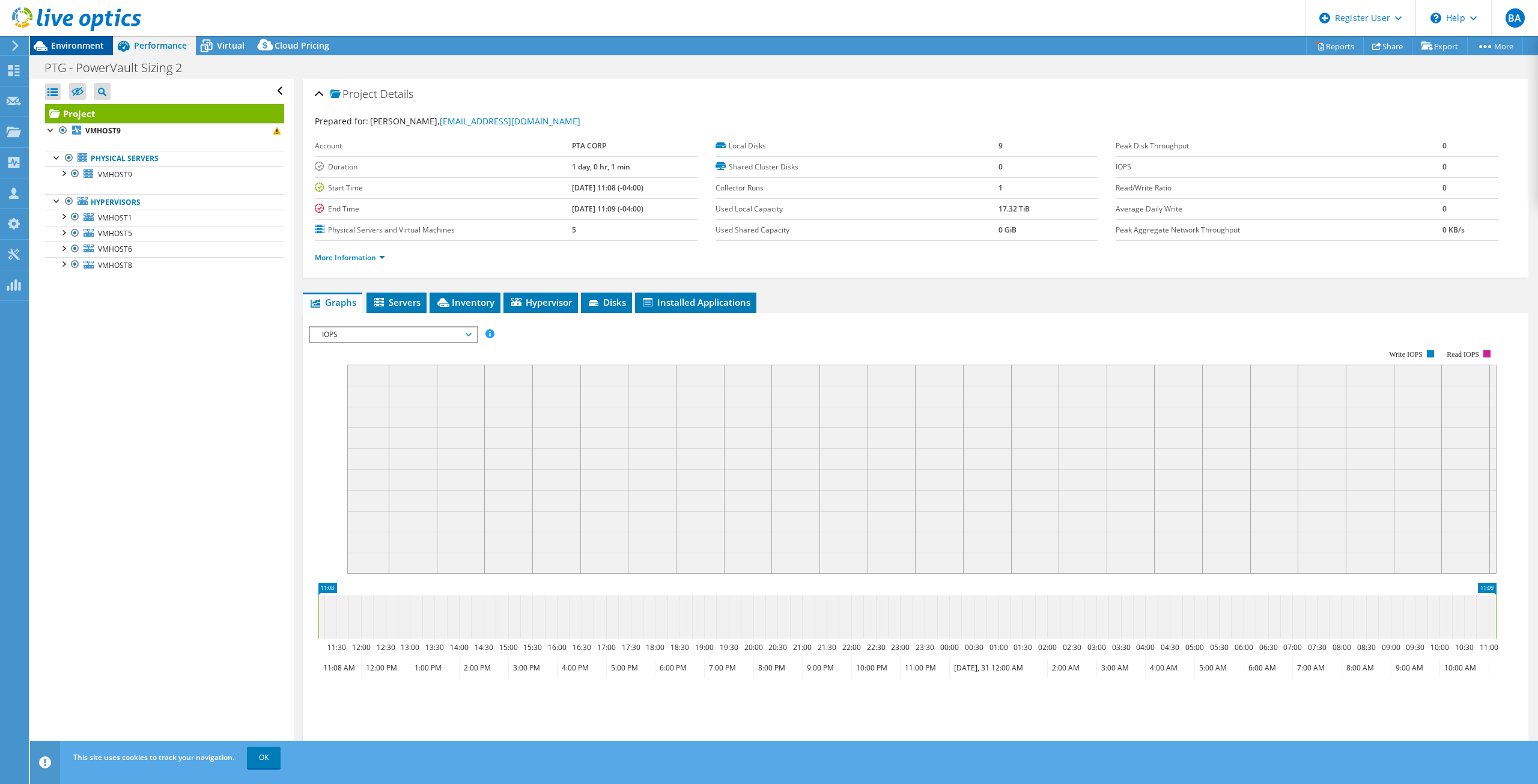
click at [81, 40] on span "Environment" at bounding box center [78, 45] width 53 height 11
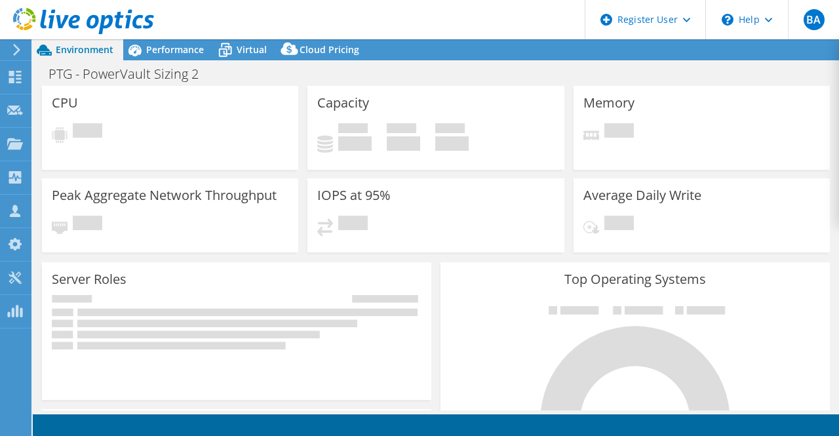
select select "USD"
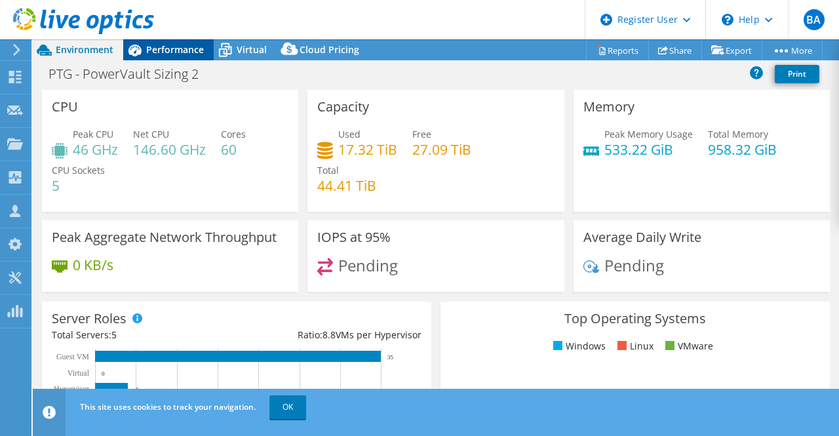
click at [170, 49] on span "Performance" at bounding box center [175, 49] width 58 height 12
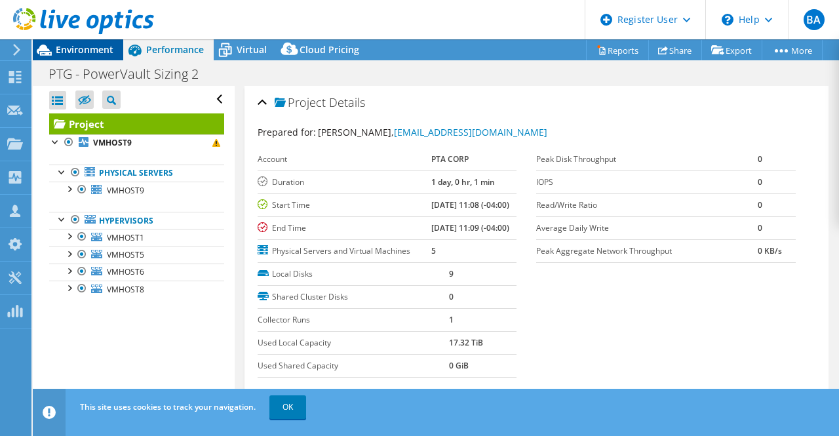
click at [95, 45] on span "Environment" at bounding box center [85, 49] width 58 height 12
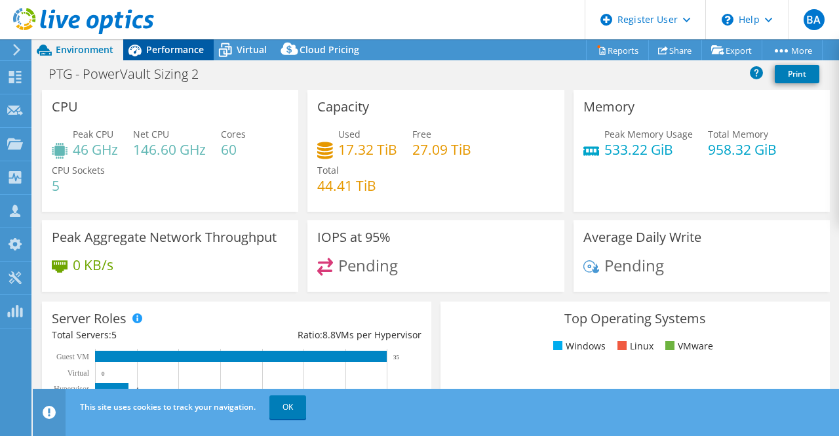
click at [165, 45] on span "Performance" at bounding box center [175, 49] width 58 height 12
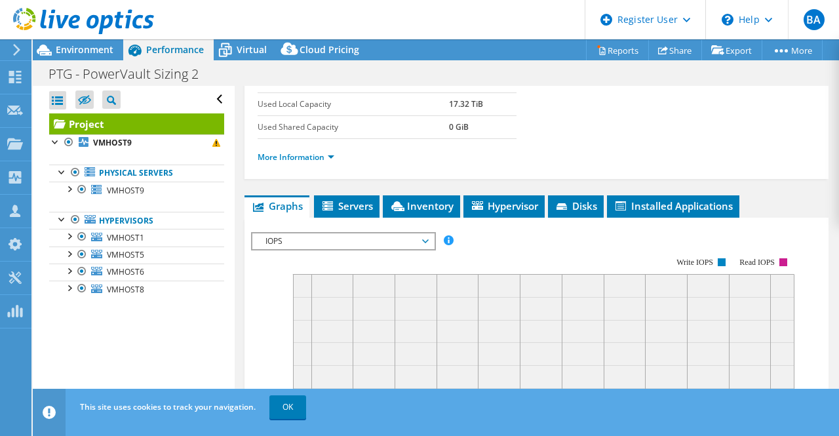
scroll to position [262, 0]
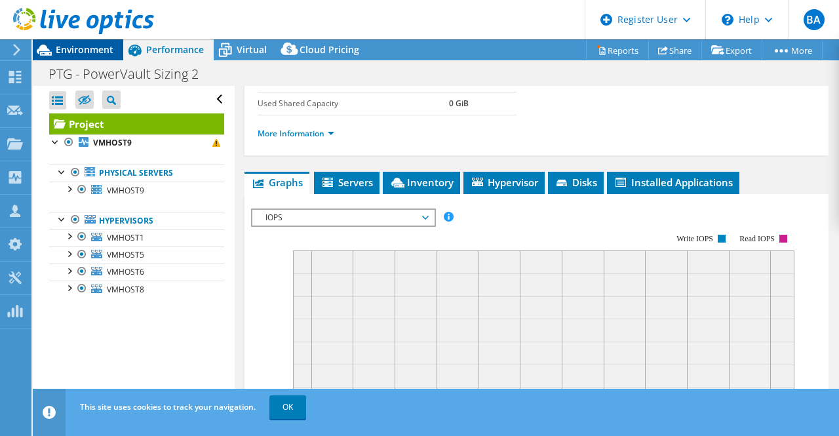
click at [67, 48] on span "Environment" at bounding box center [85, 49] width 58 height 12
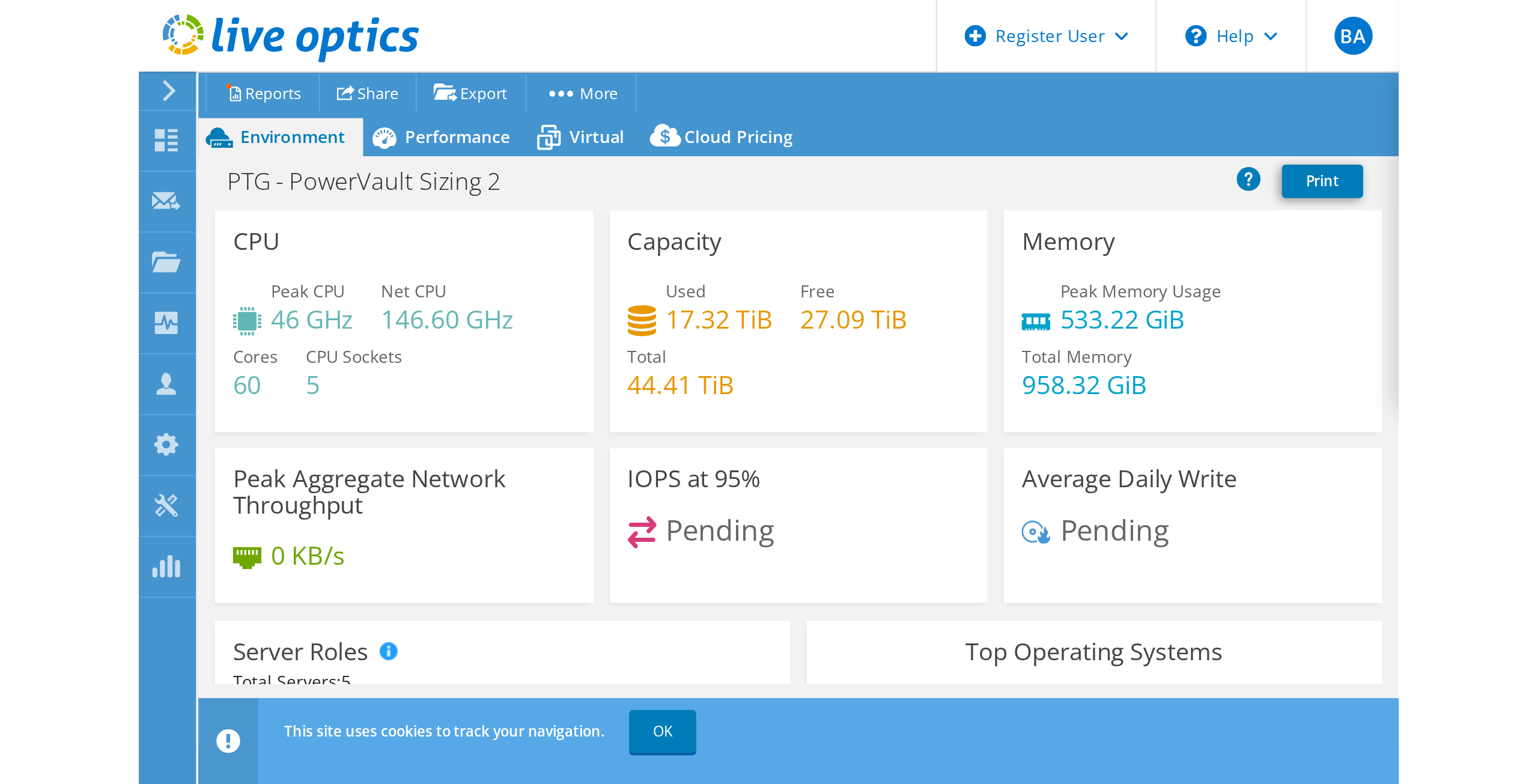
scroll to position [59, 0]
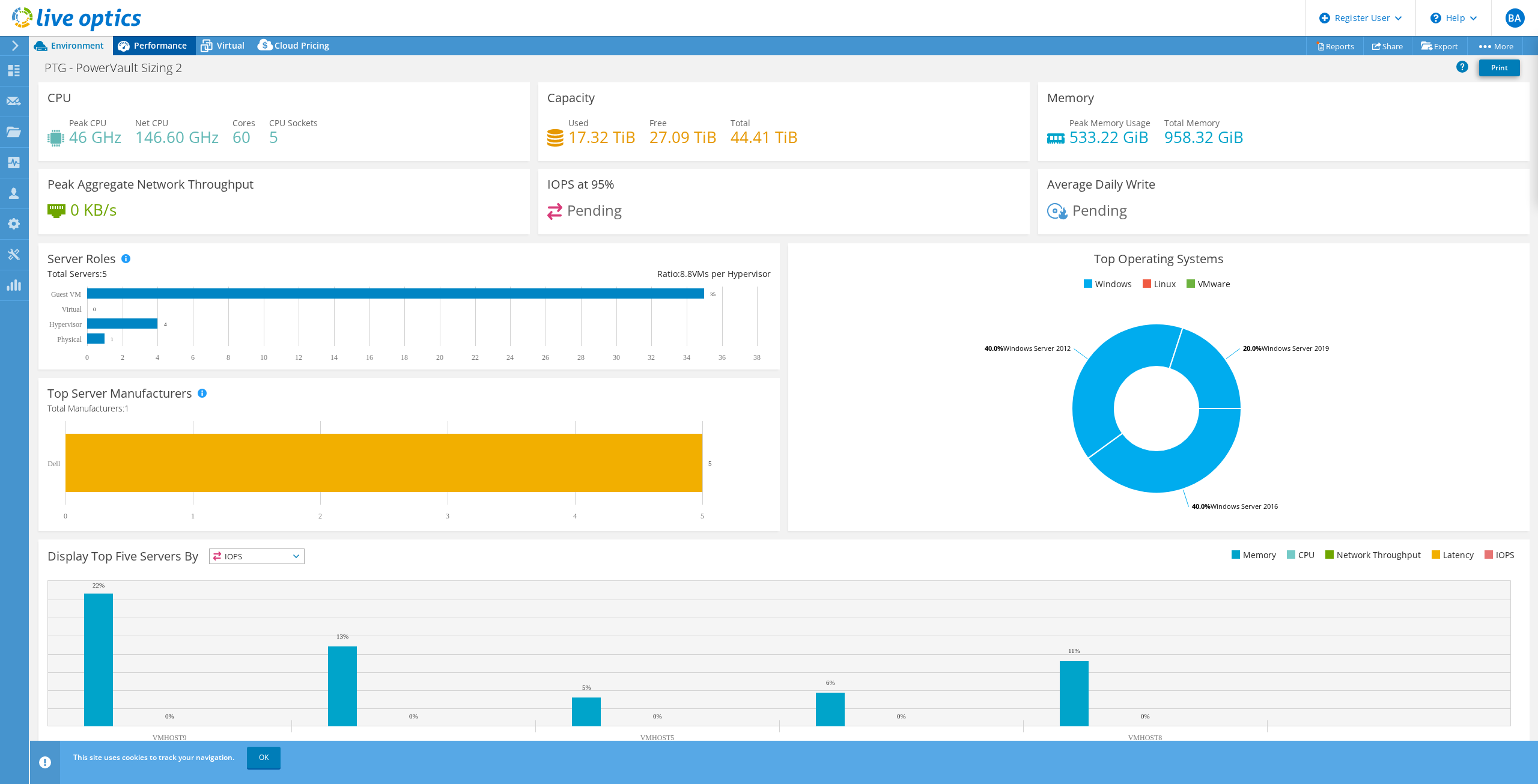
click at [140, 41] on span "Performance" at bounding box center [160, 45] width 53 height 11
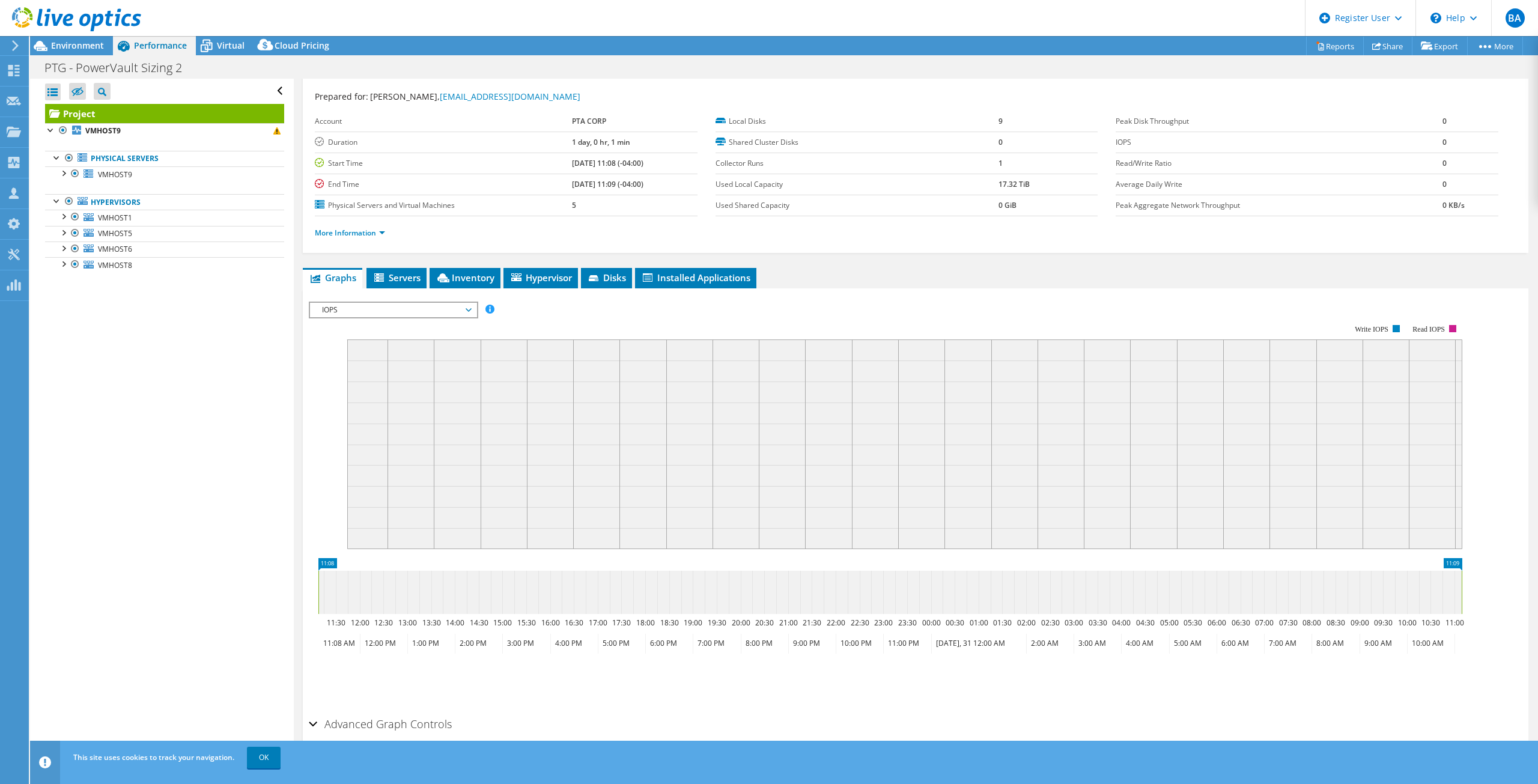
scroll to position [0, 0]
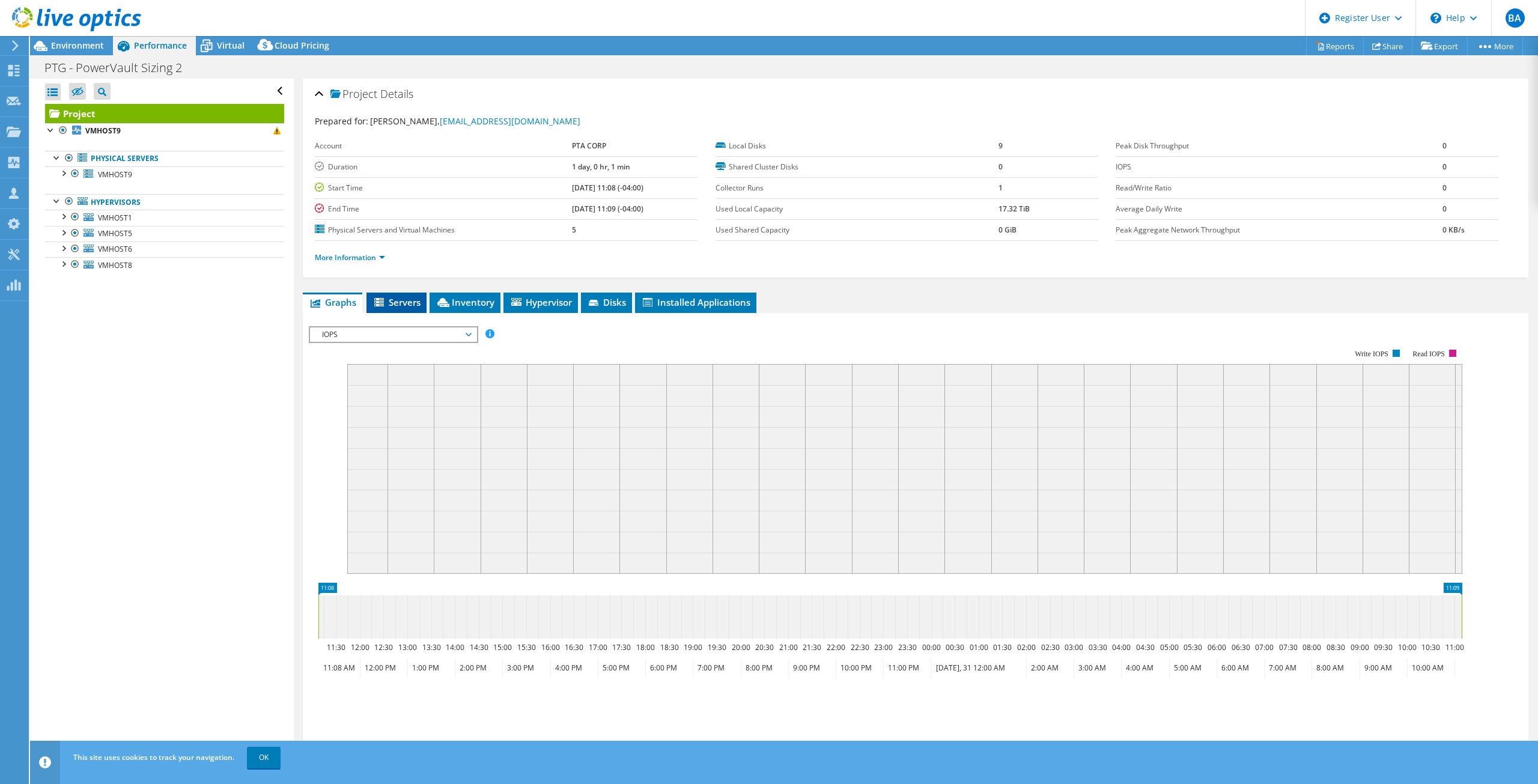
click at [404, 299] on span "Servers" at bounding box center [396, 302] width 48 height 12
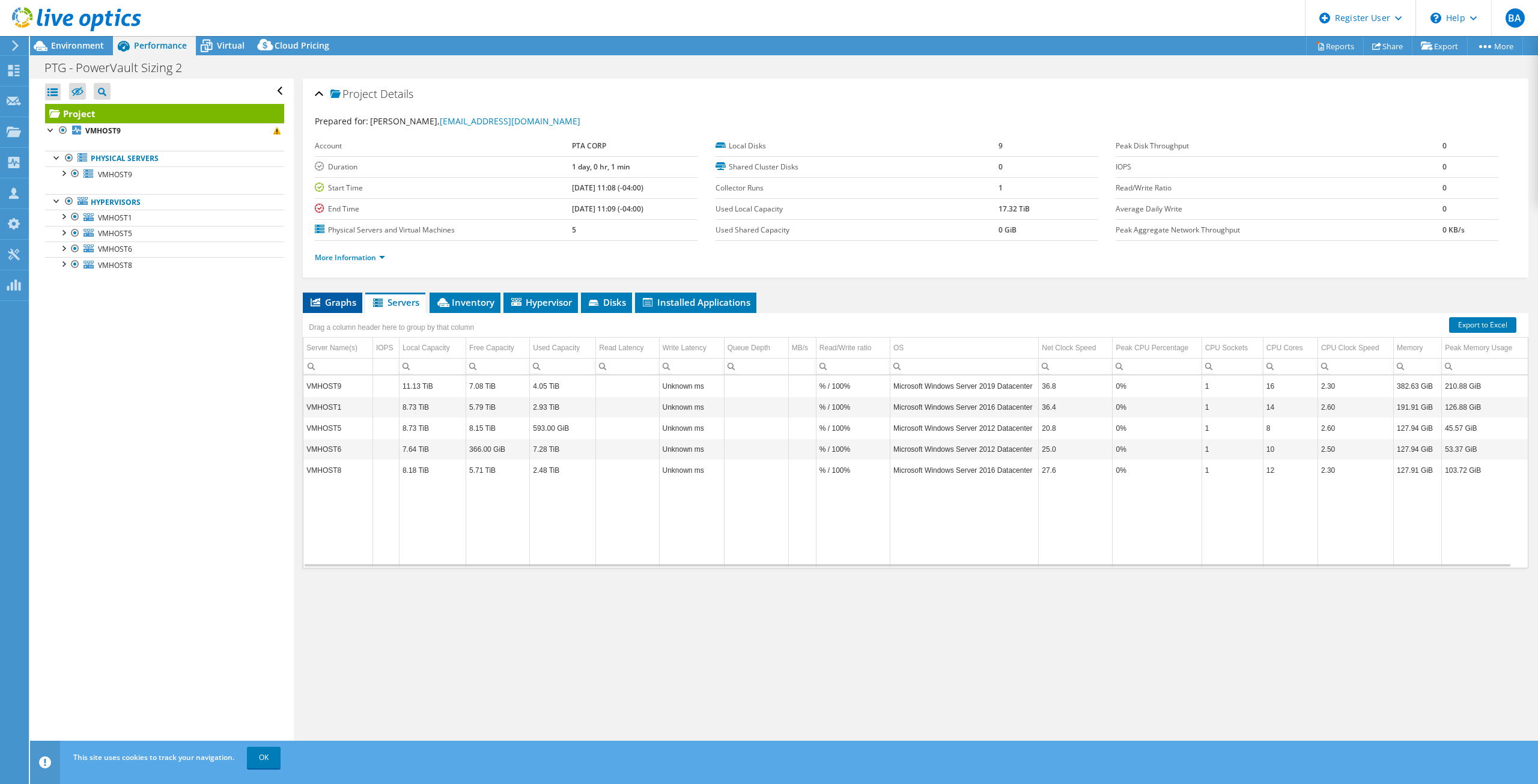
click at [329, 306] on span "Graphs" at bounding box center [333, 302] width 48 height 12
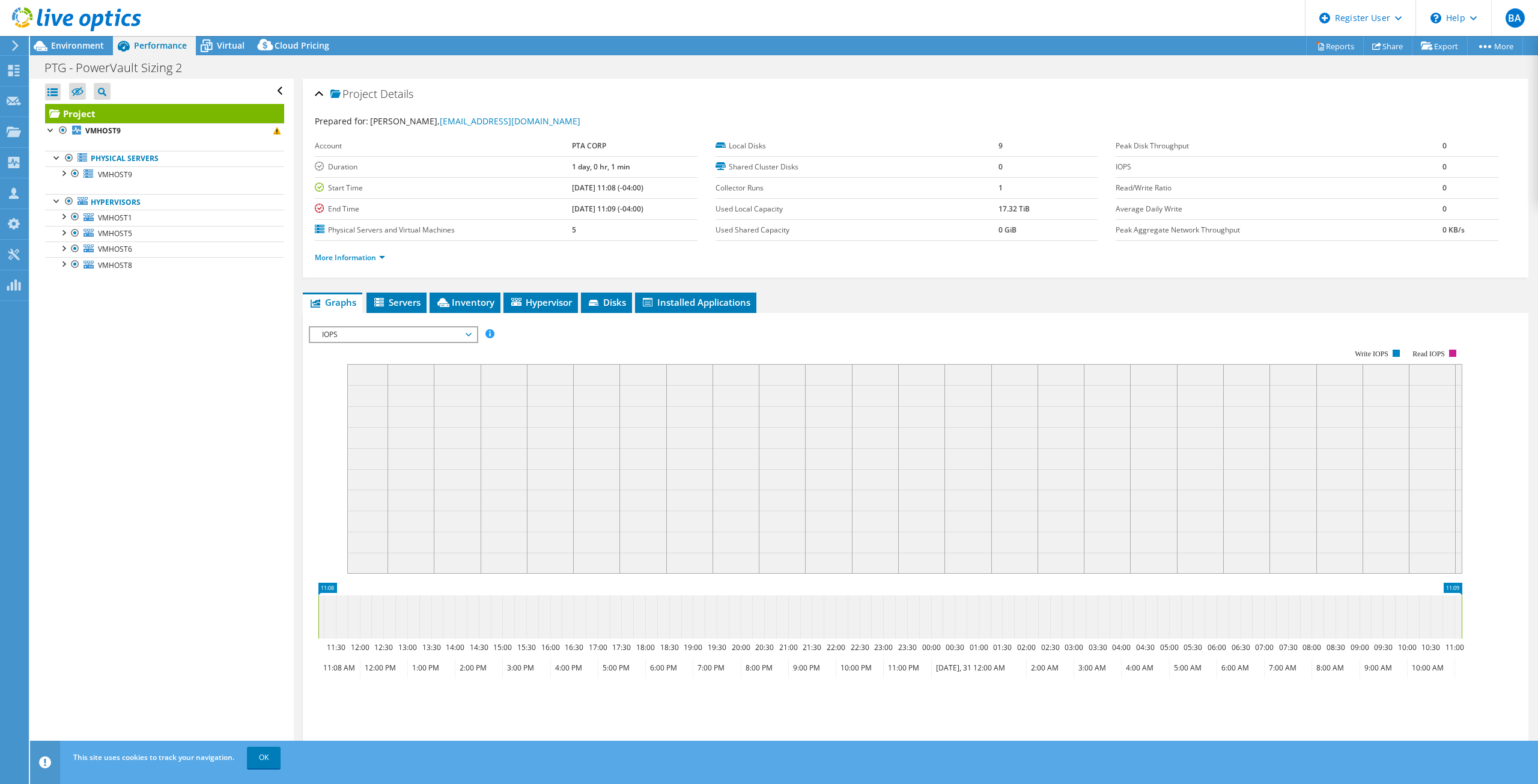
click at [351, 330] on span "IOPS" at bounding box center [393, 335] width 154 height 15
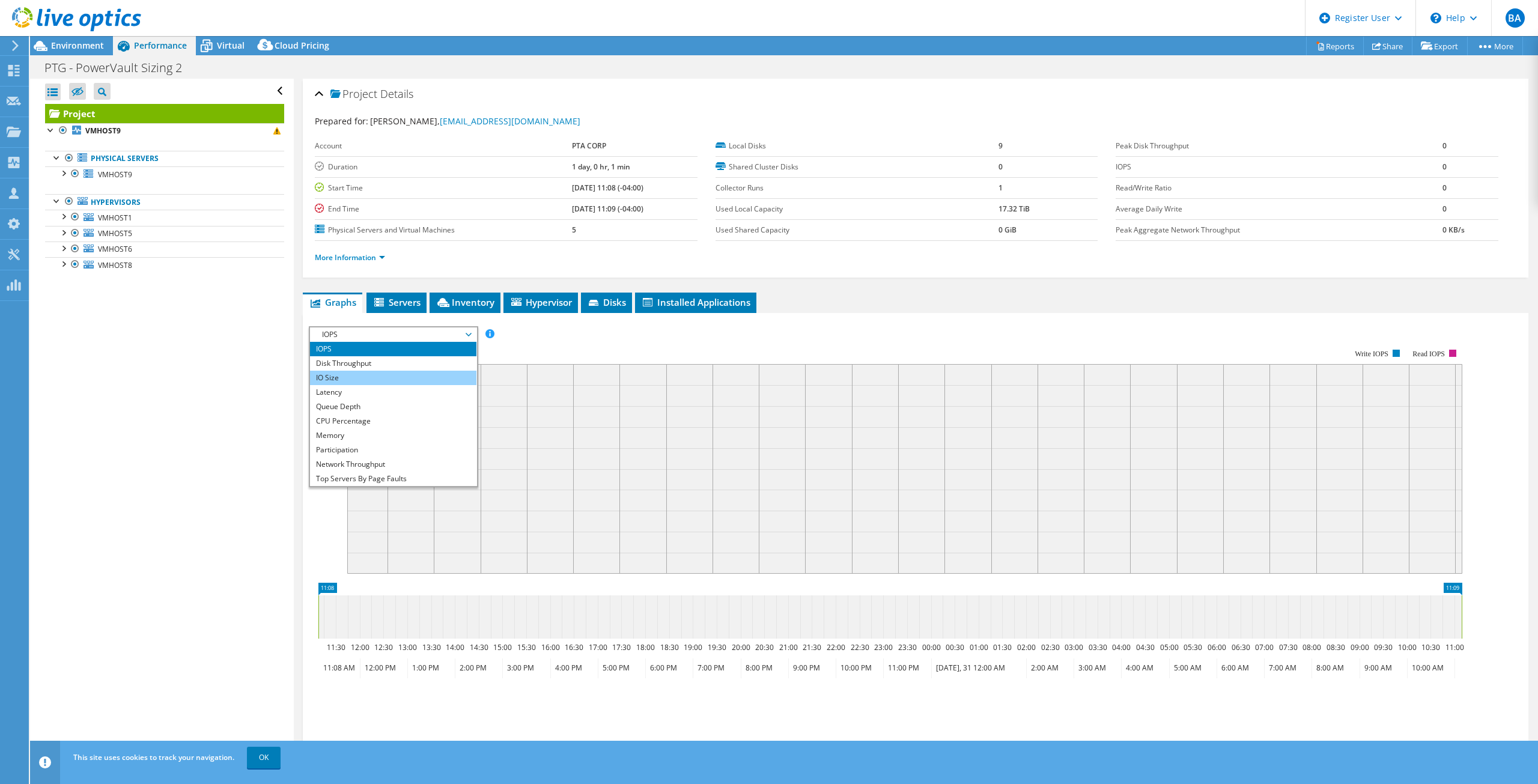
click at [385, 380] on li "IO Size" at bounding box center [393, 378] width 167 height 15
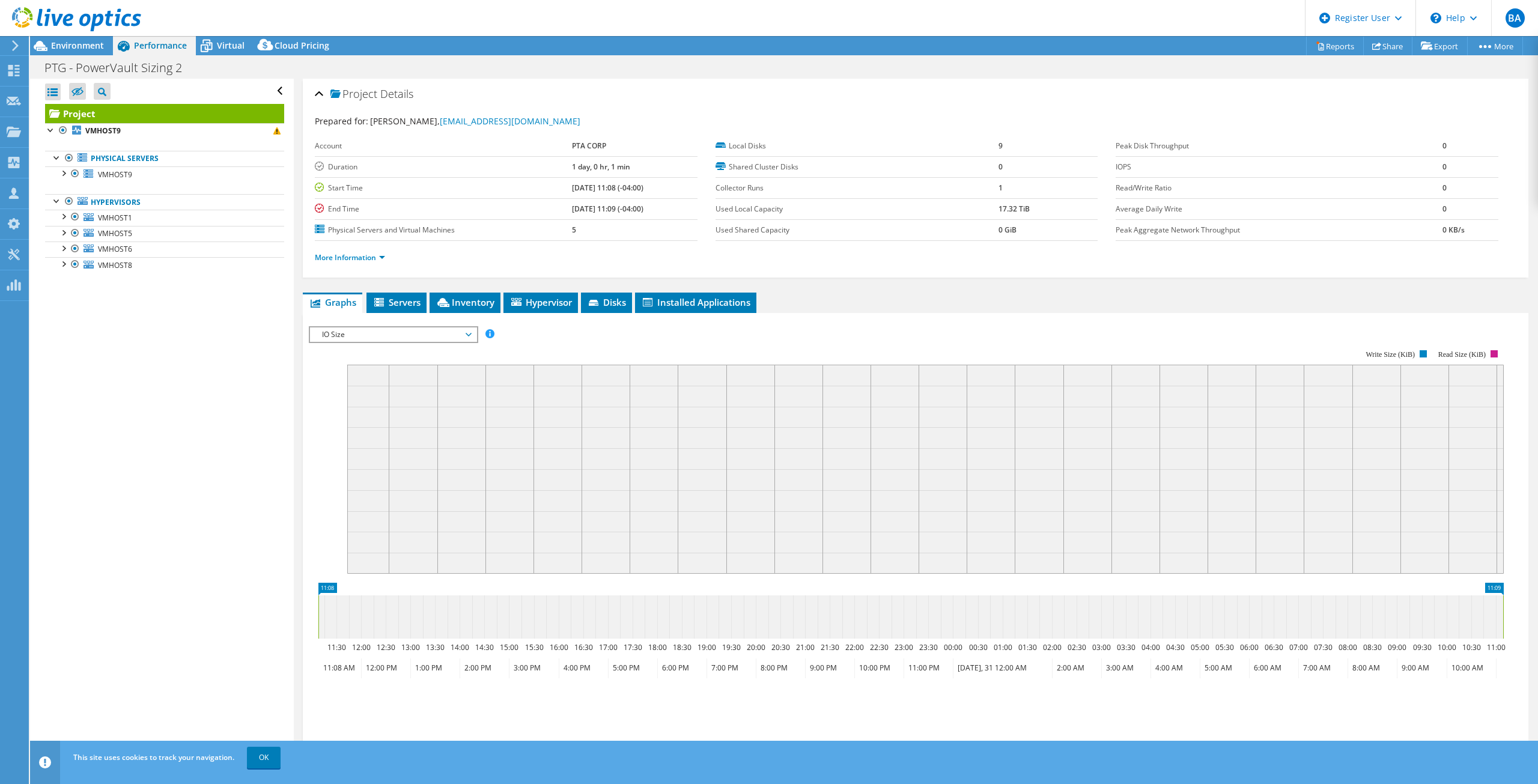
click at [331, 305] on span "Graphs" at bounding box center [333, 302] width 48 height 12
click at [353, 332] on span "IO Size" at bounding box center [393, 335] width 154 height 15
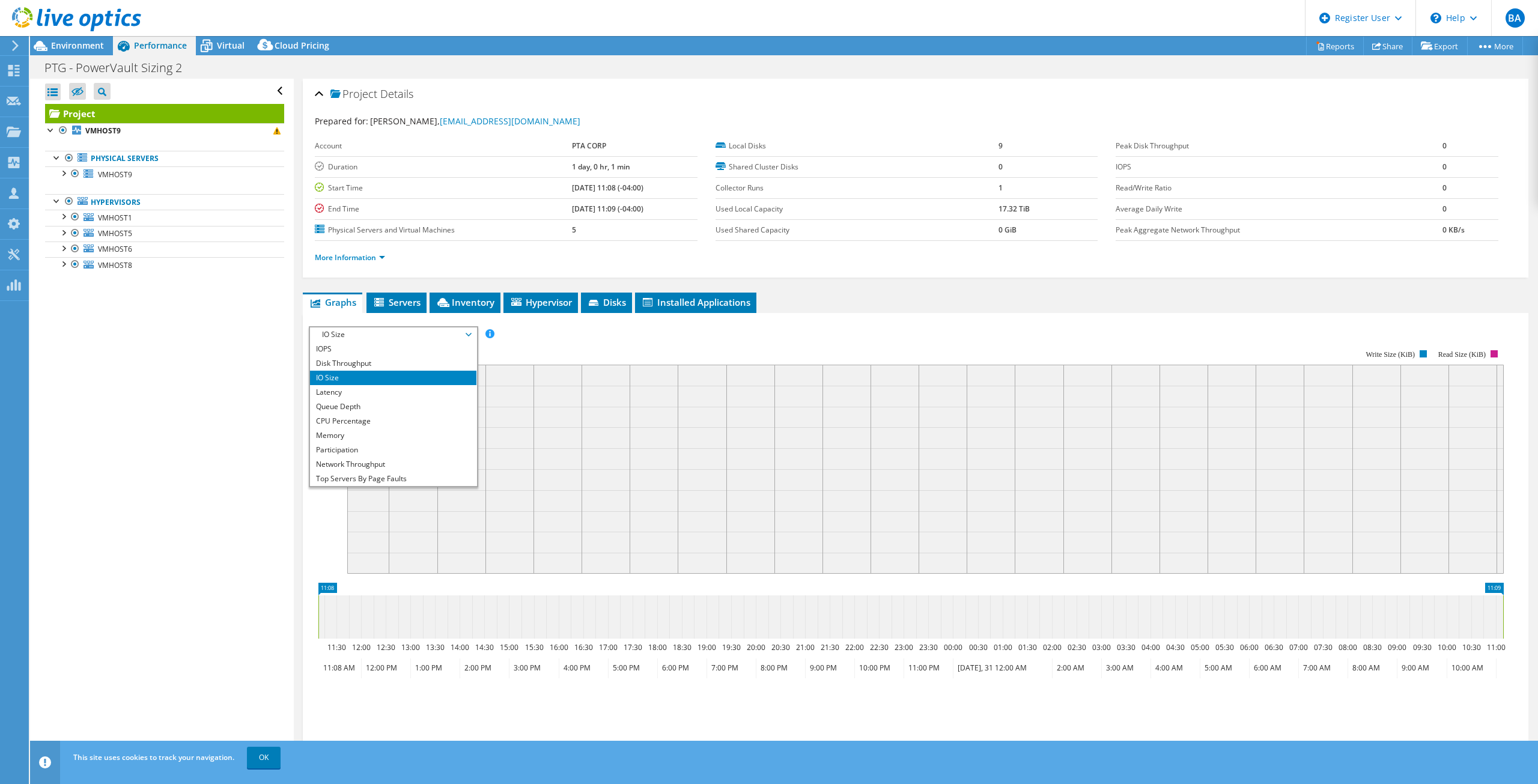
click at [354, 332] on span "IO Size" at bounding box center [393, 335] width 154 height 15
